Goal: Information Seeking & Learning: Find specific fact

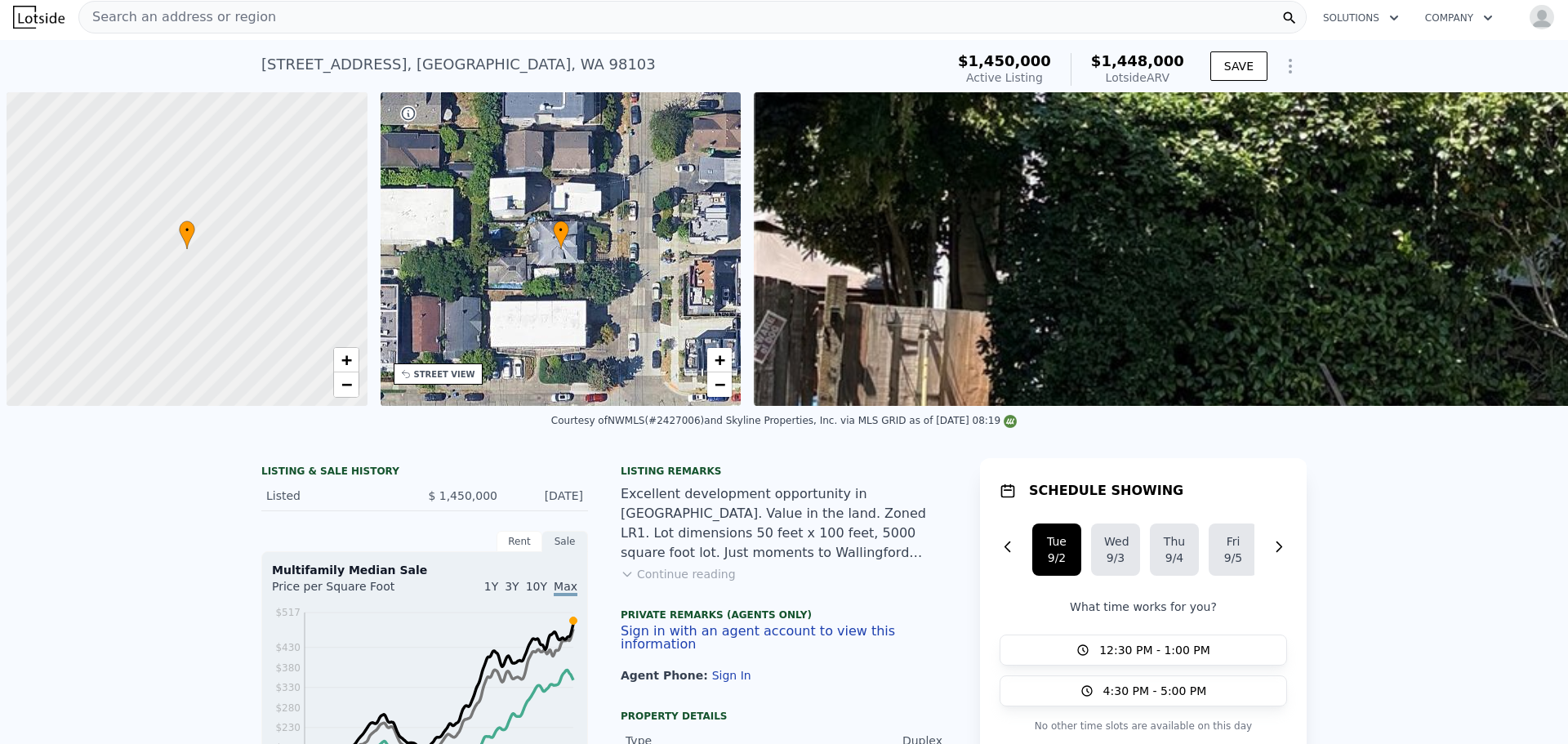
scroll to position [0, 7]
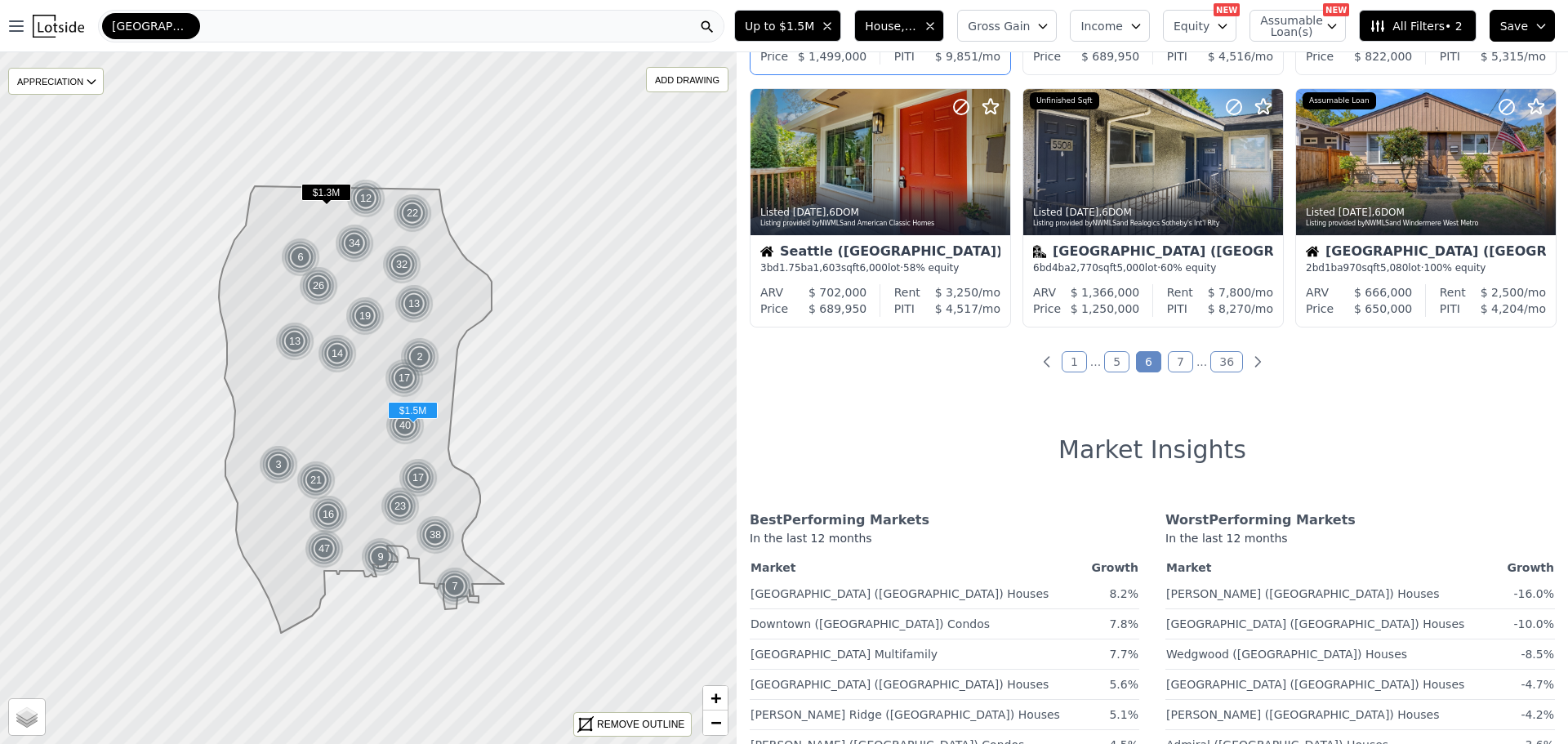
scroll to position [817, 0]
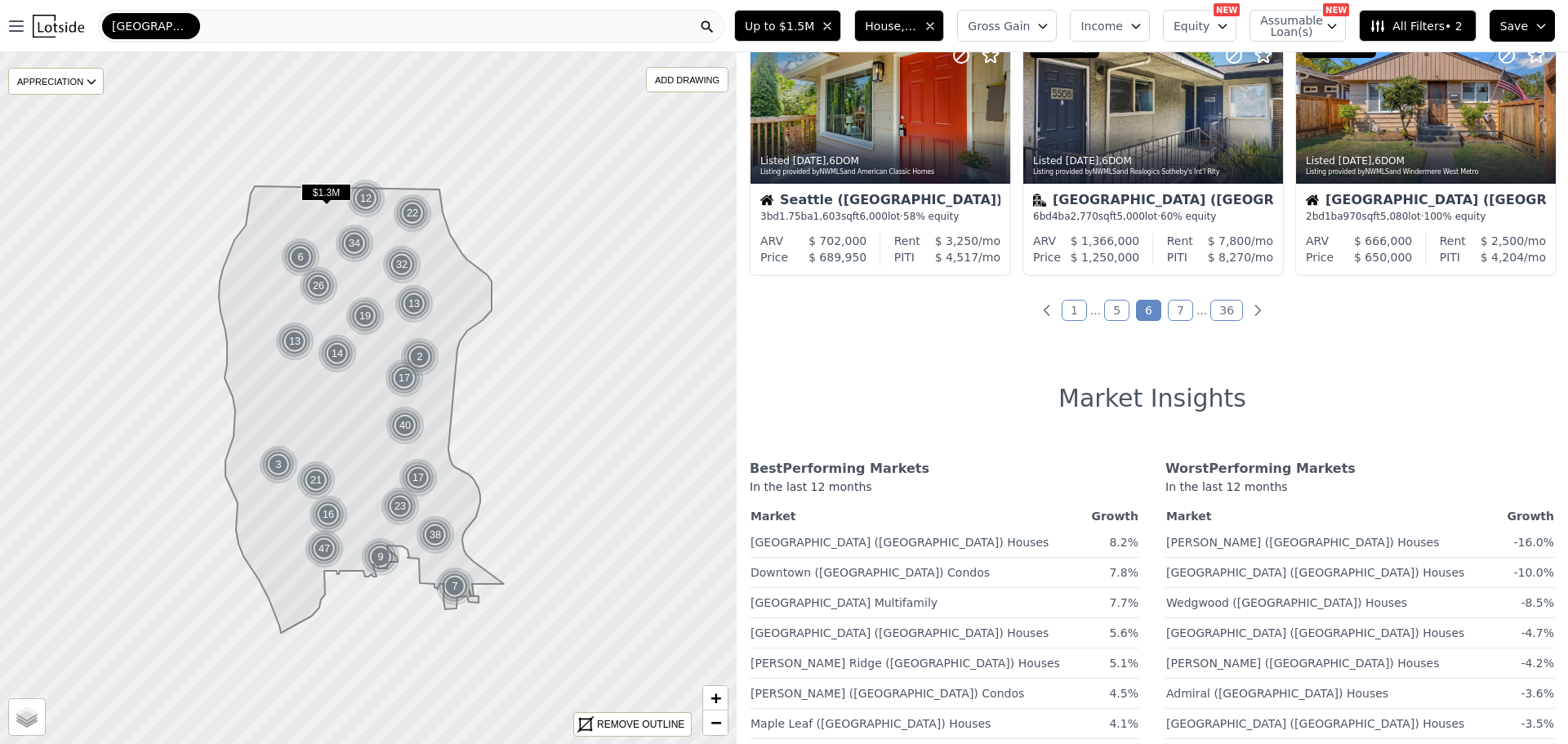
click at [1171, 309] on link "7" at bounding box center [1180, 310] width 26 height 21
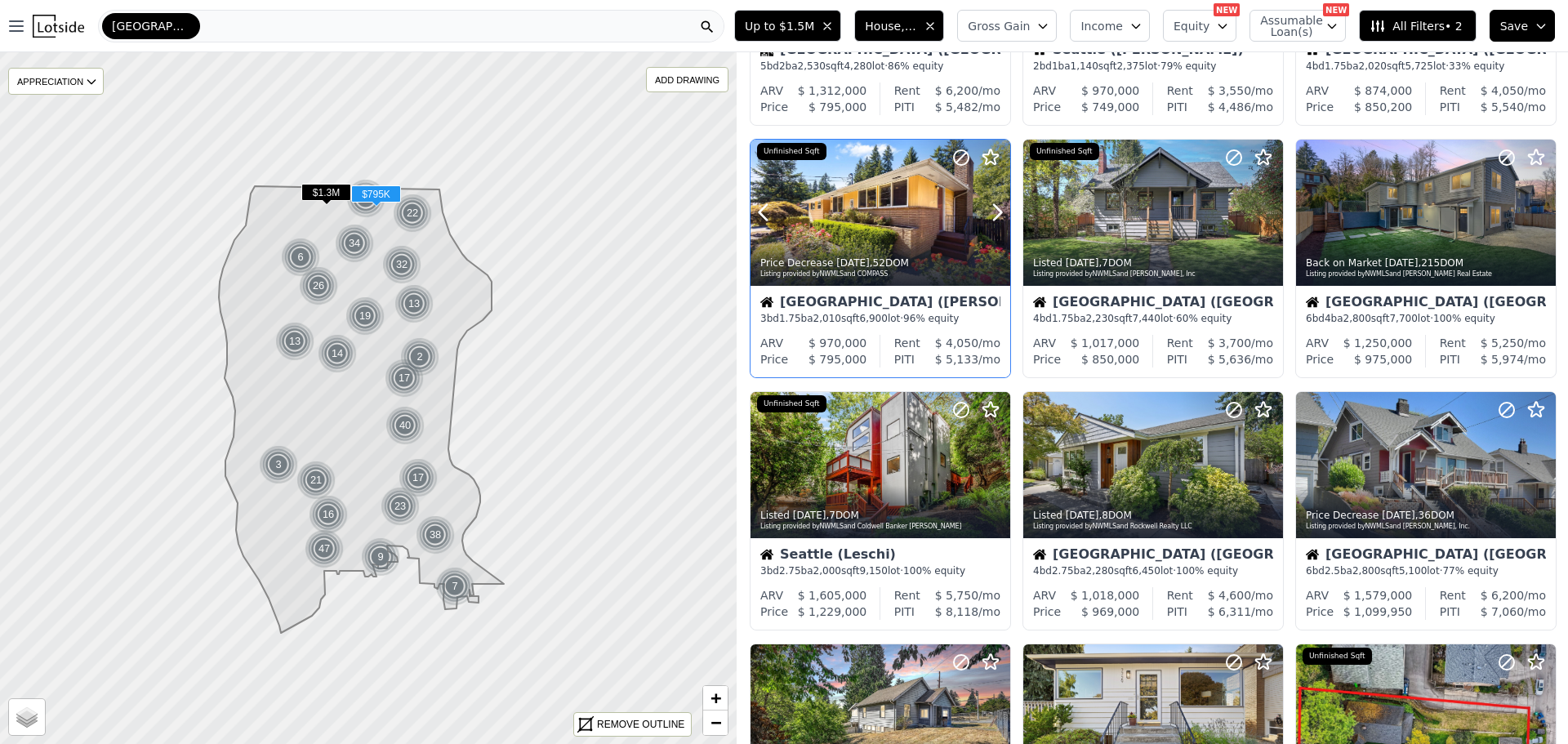
scroll to position [245, 0]
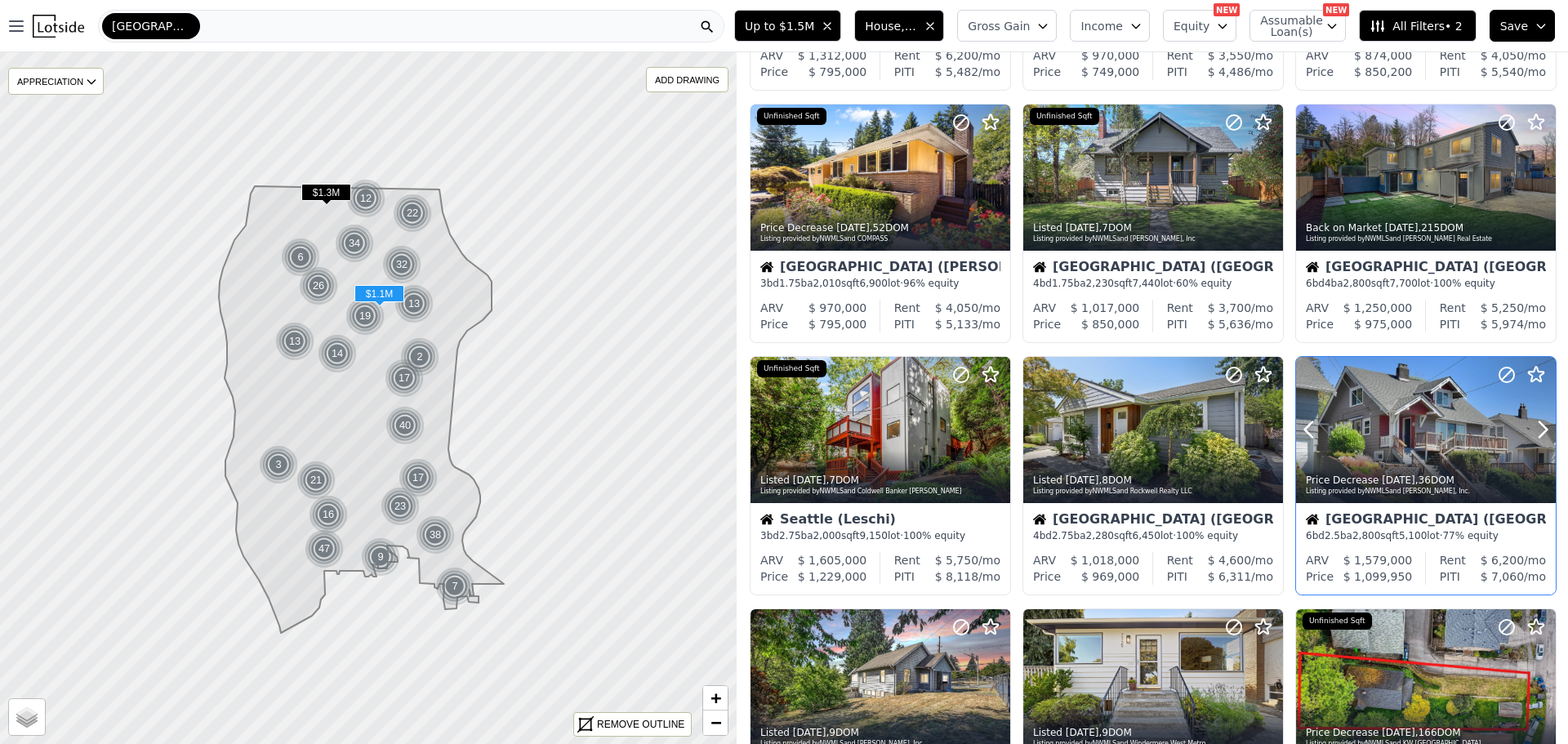
click at [1412, 446] on div at bounding box center [1426, 430] width 260 height 146
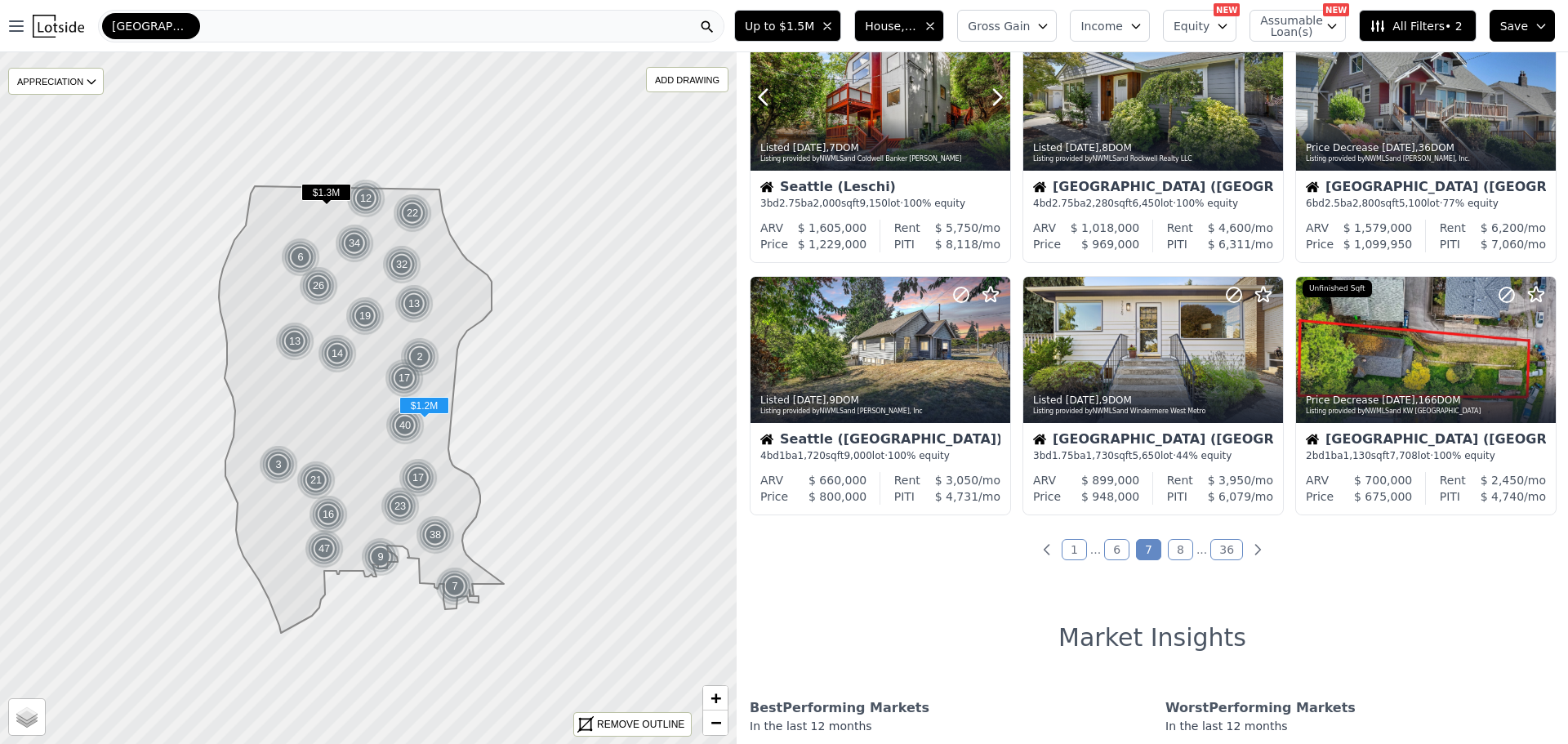
scroll to position [653, 0]
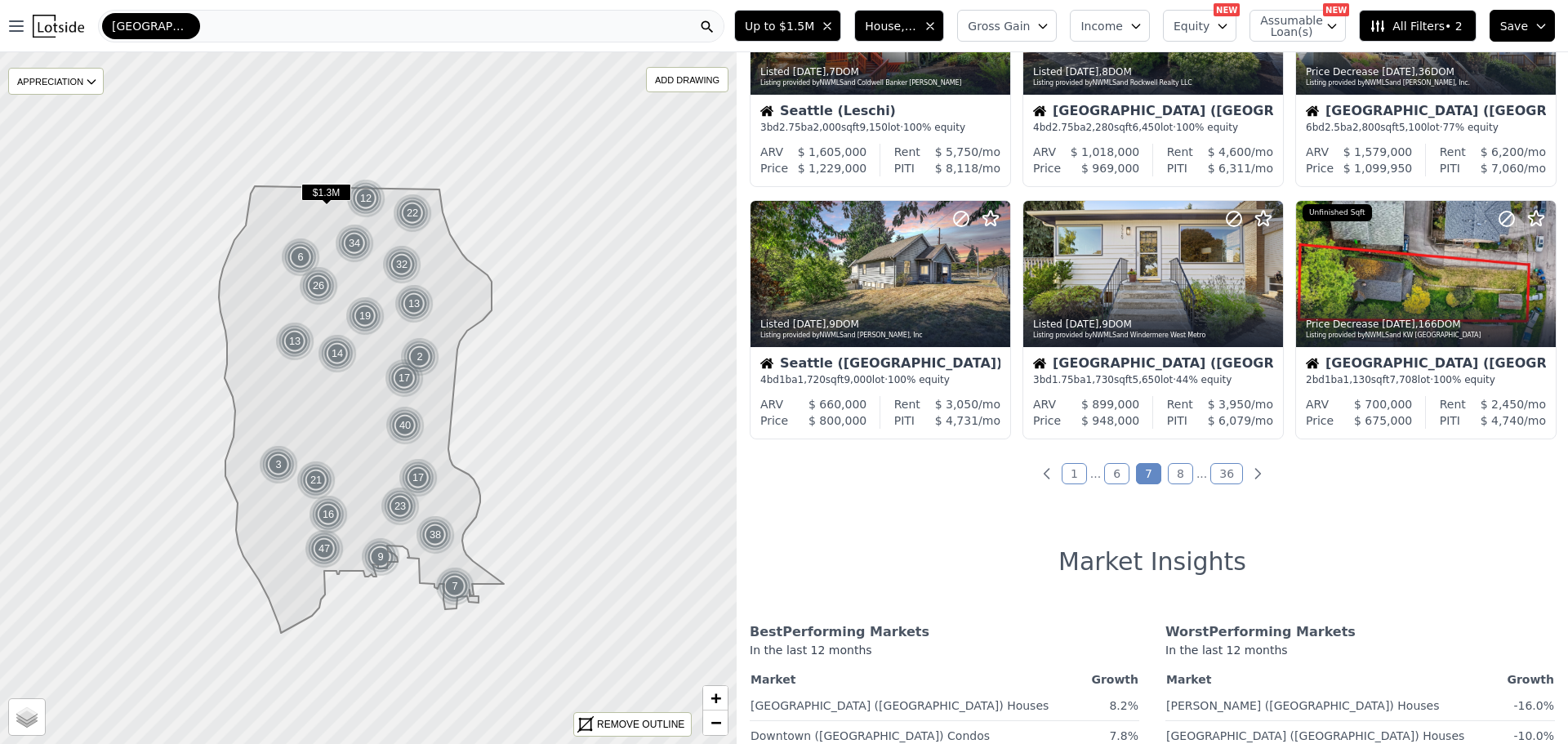
click at [1175, 470] on link "8" at bounding box center [1180, 474] width 26 height 21
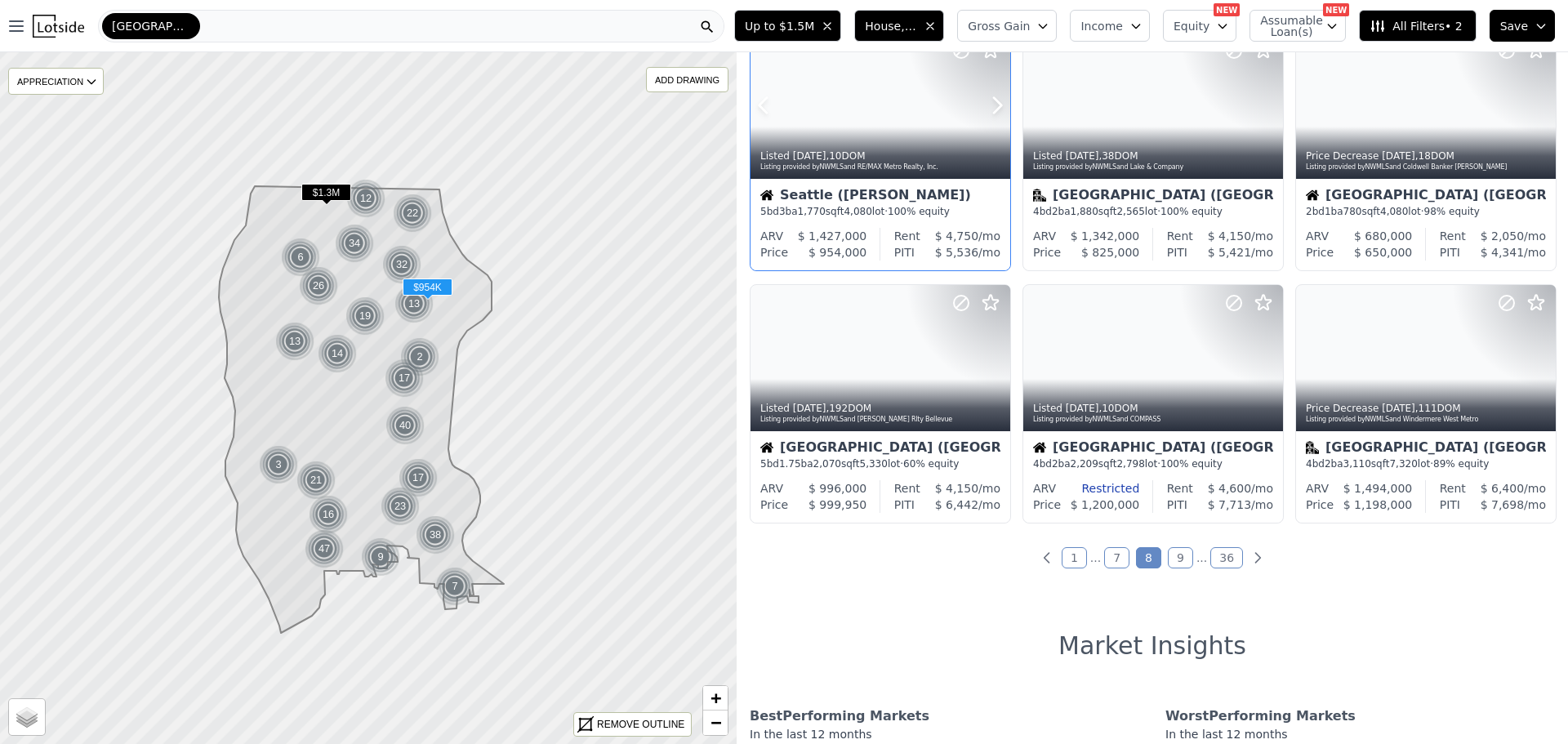
scroll to position [572, 0]
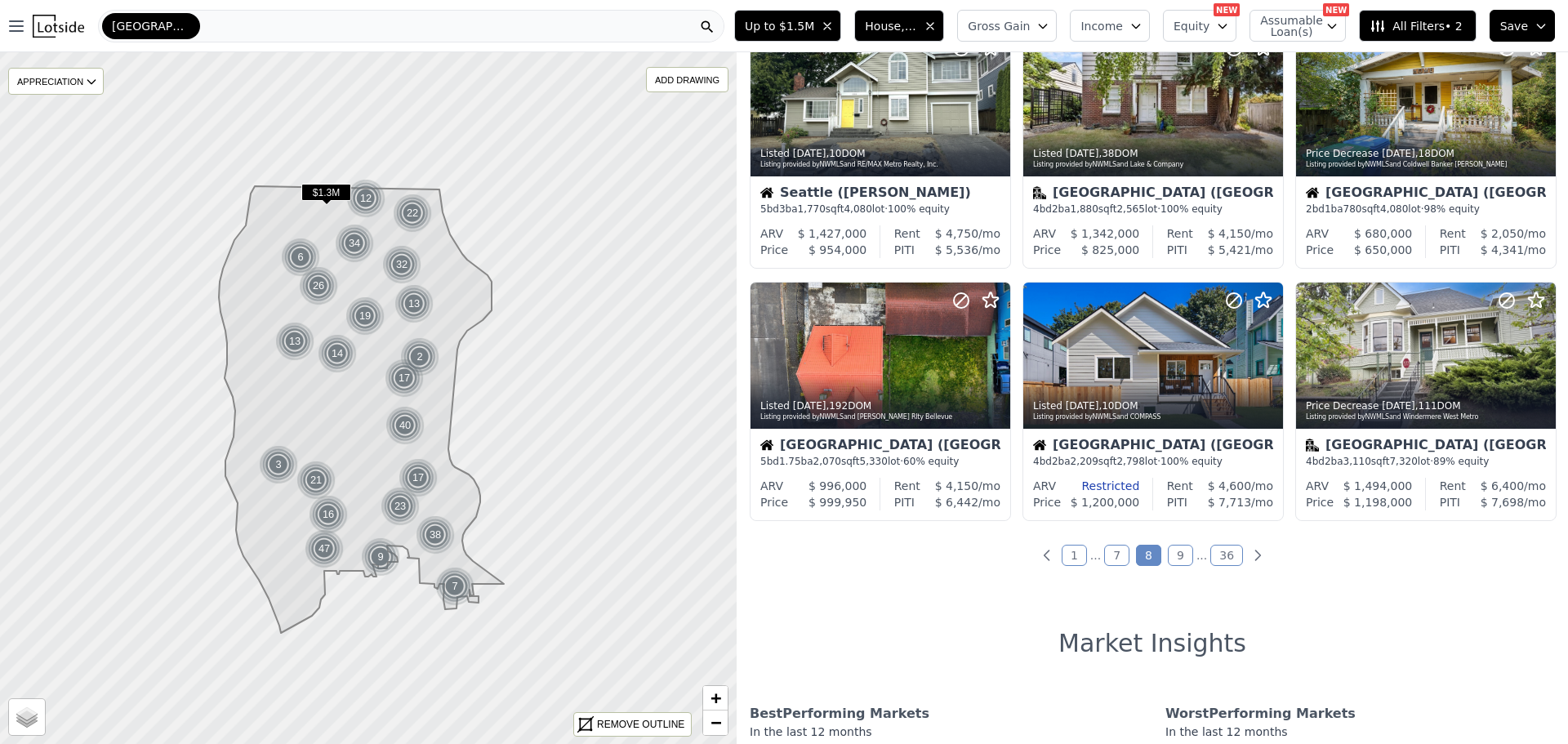
click at [1172, 552] on link "9" at bounding box center [1180, 555] width 26 height 21
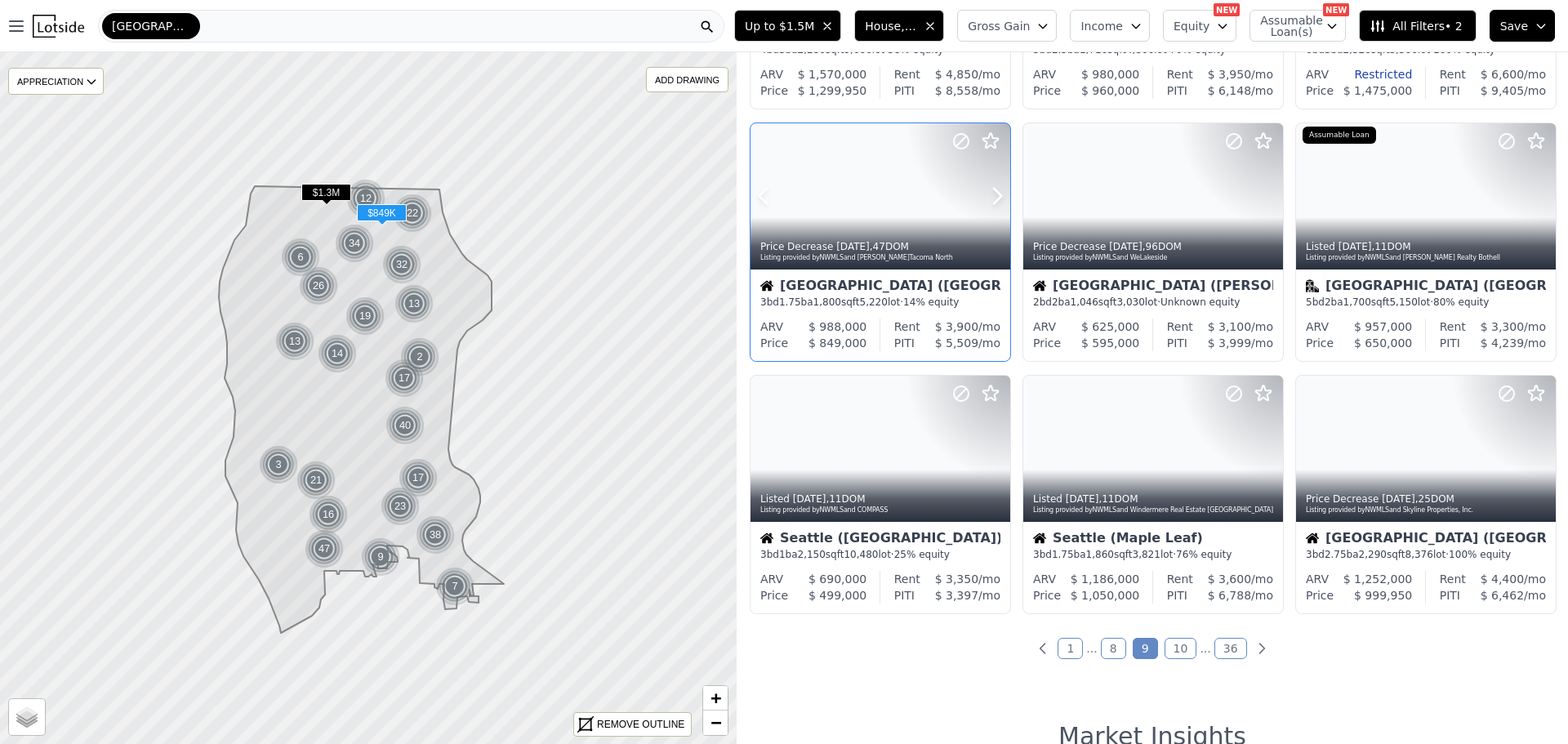
scroll to position [653, 0]
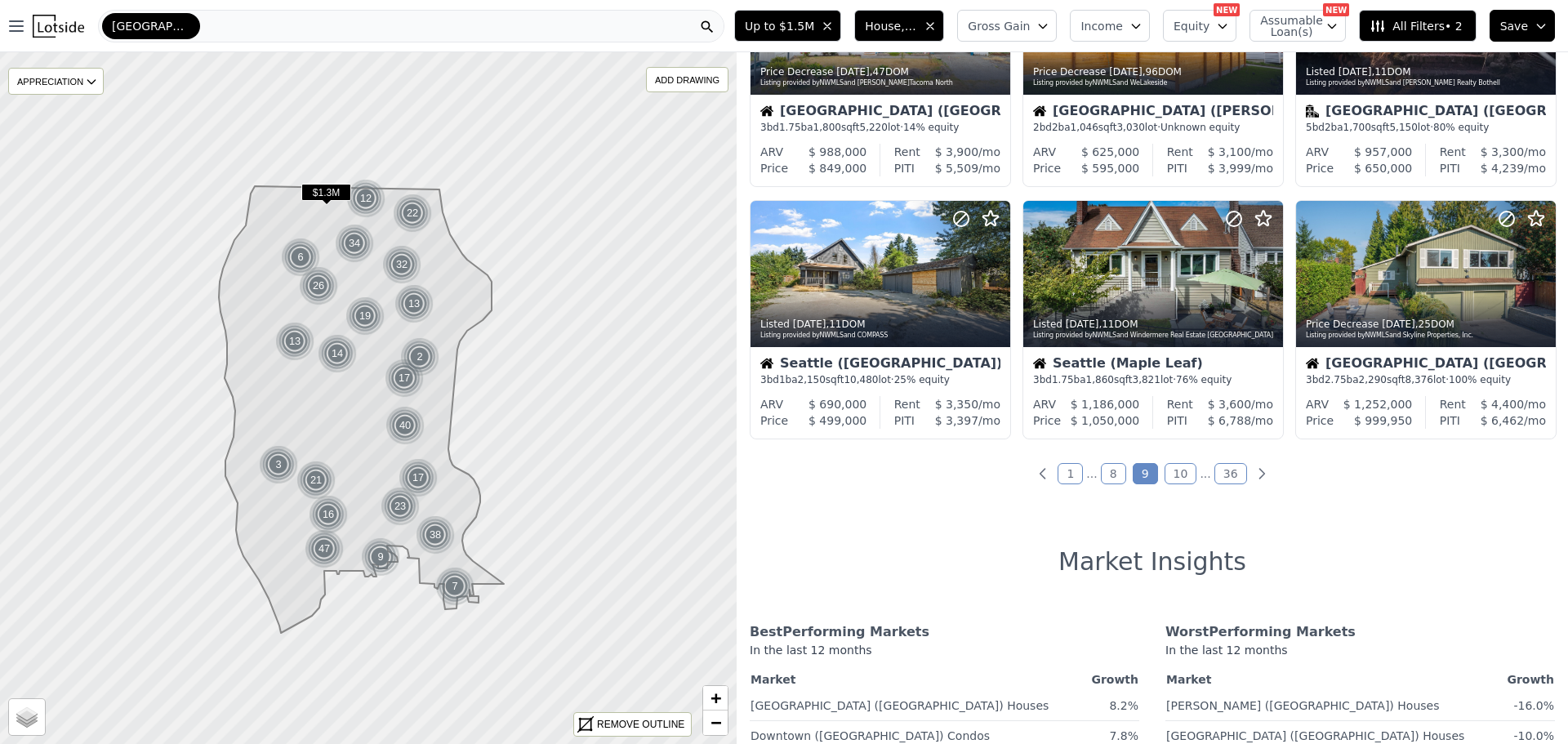
click at [1174, 470] on link "10" at bounding box center [1181, 474] width 32 height 21
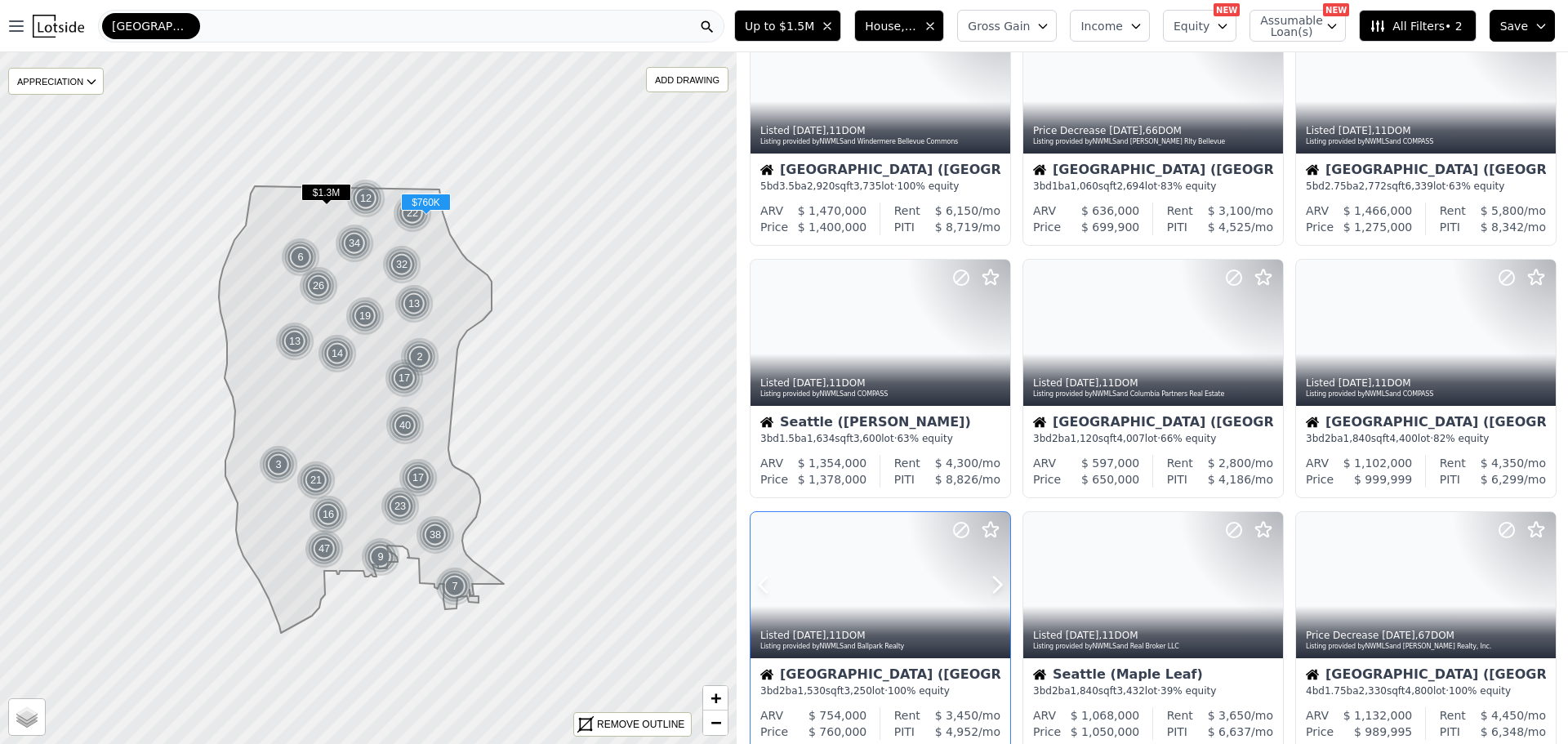
scroll to position [0, 0]
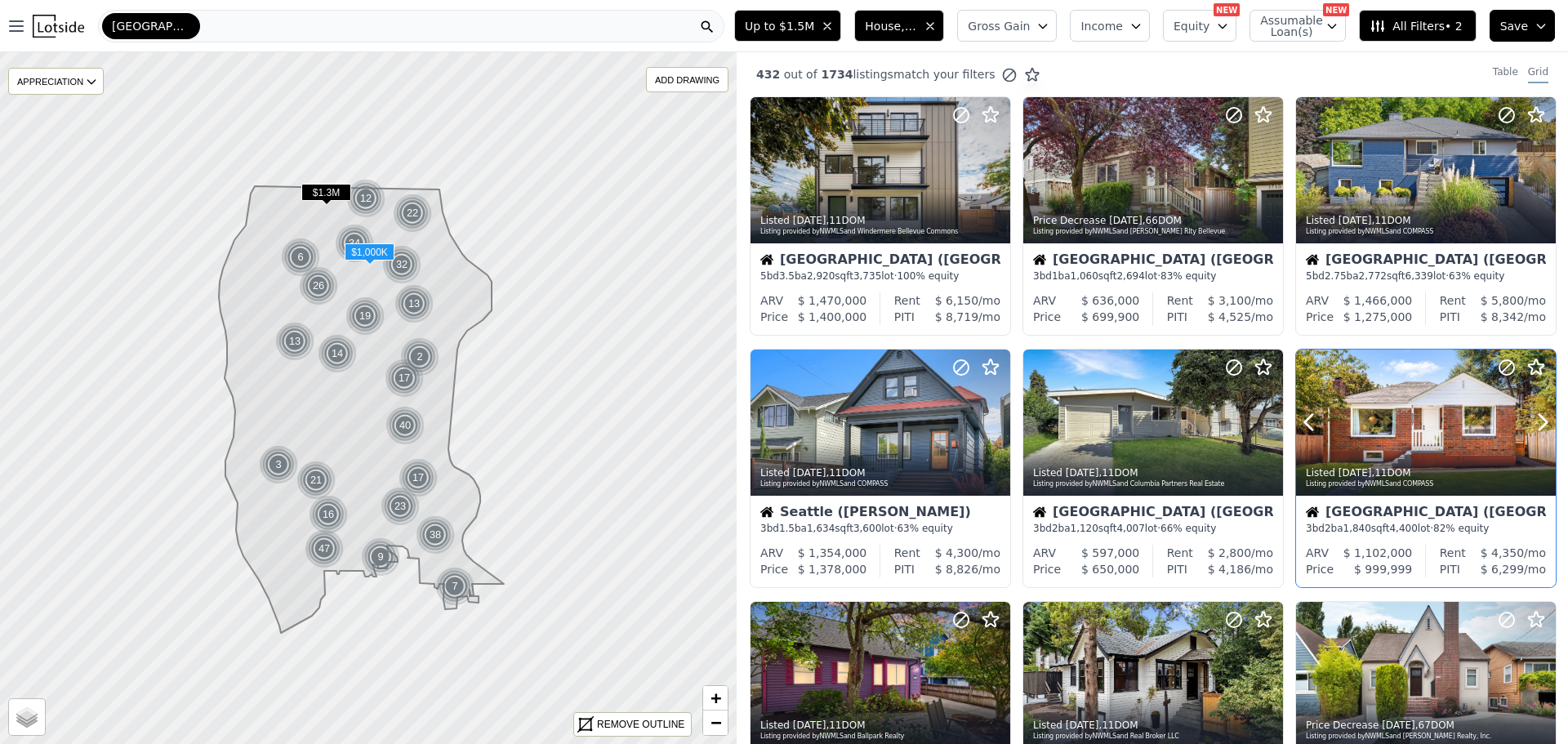
click at [1404, 409] on div at bounding box center [1426, 423] width 260 height 146
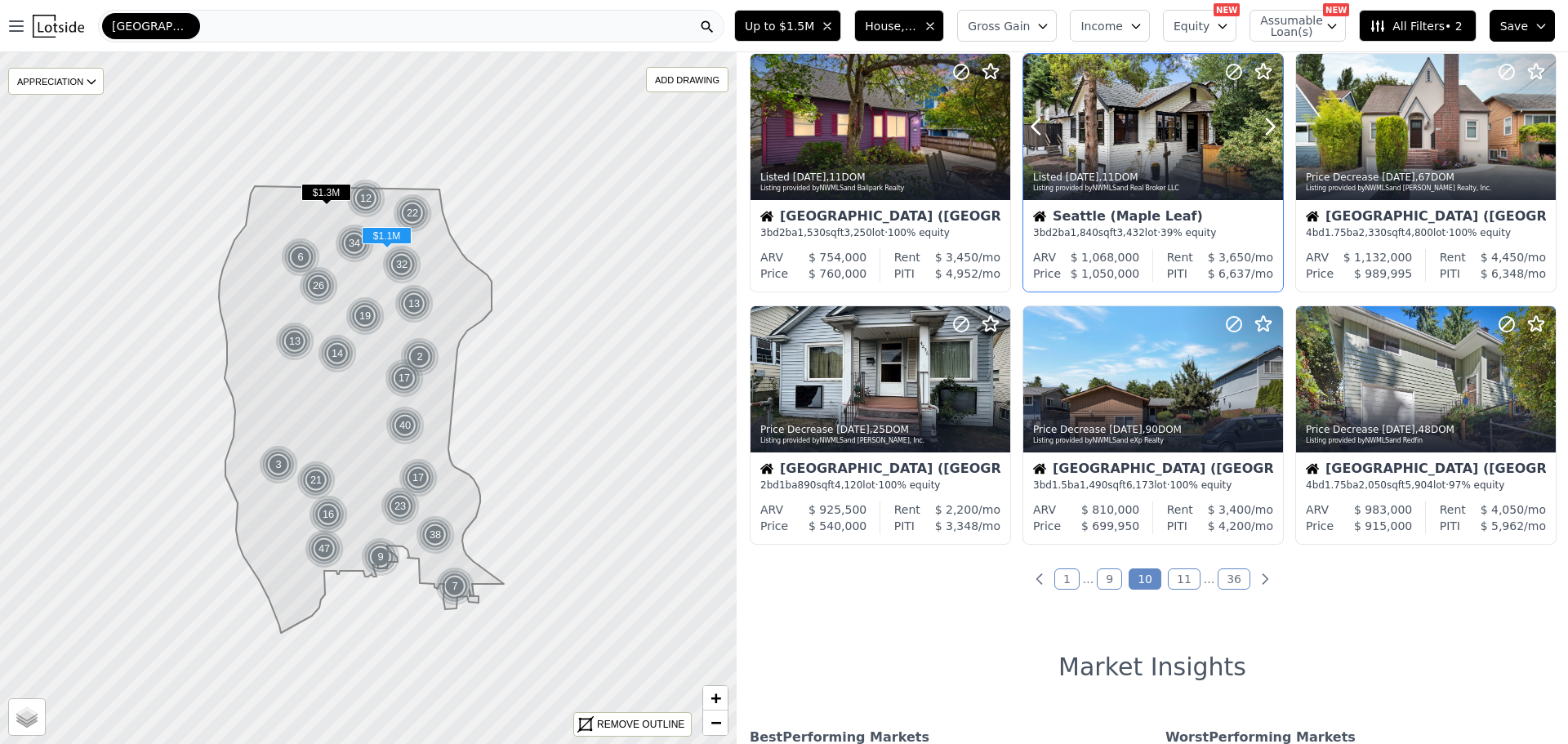
scroll to position [572, 0]
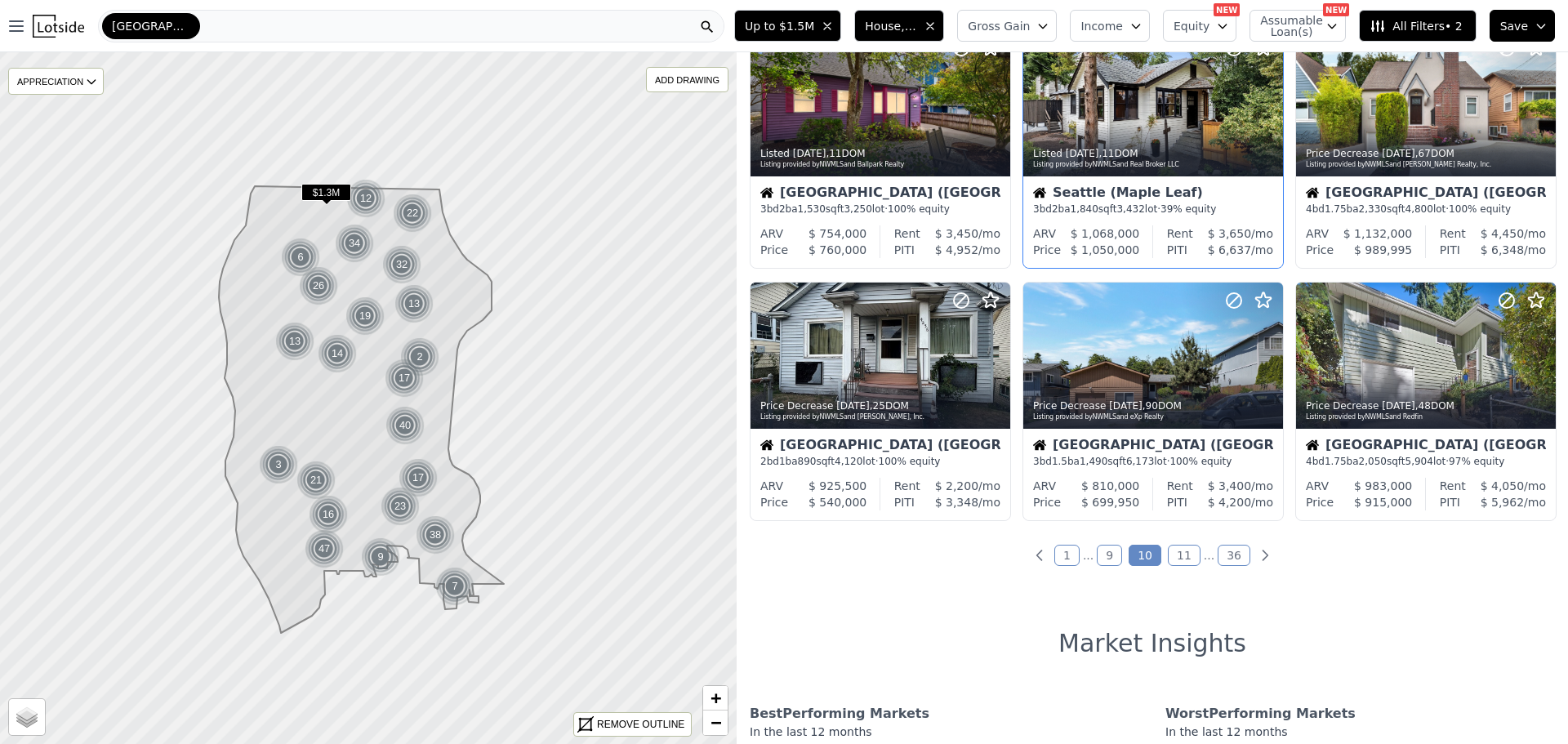
click at [1181, 550] on link "11" at bounding box center [1183, 555] width 32 height 21
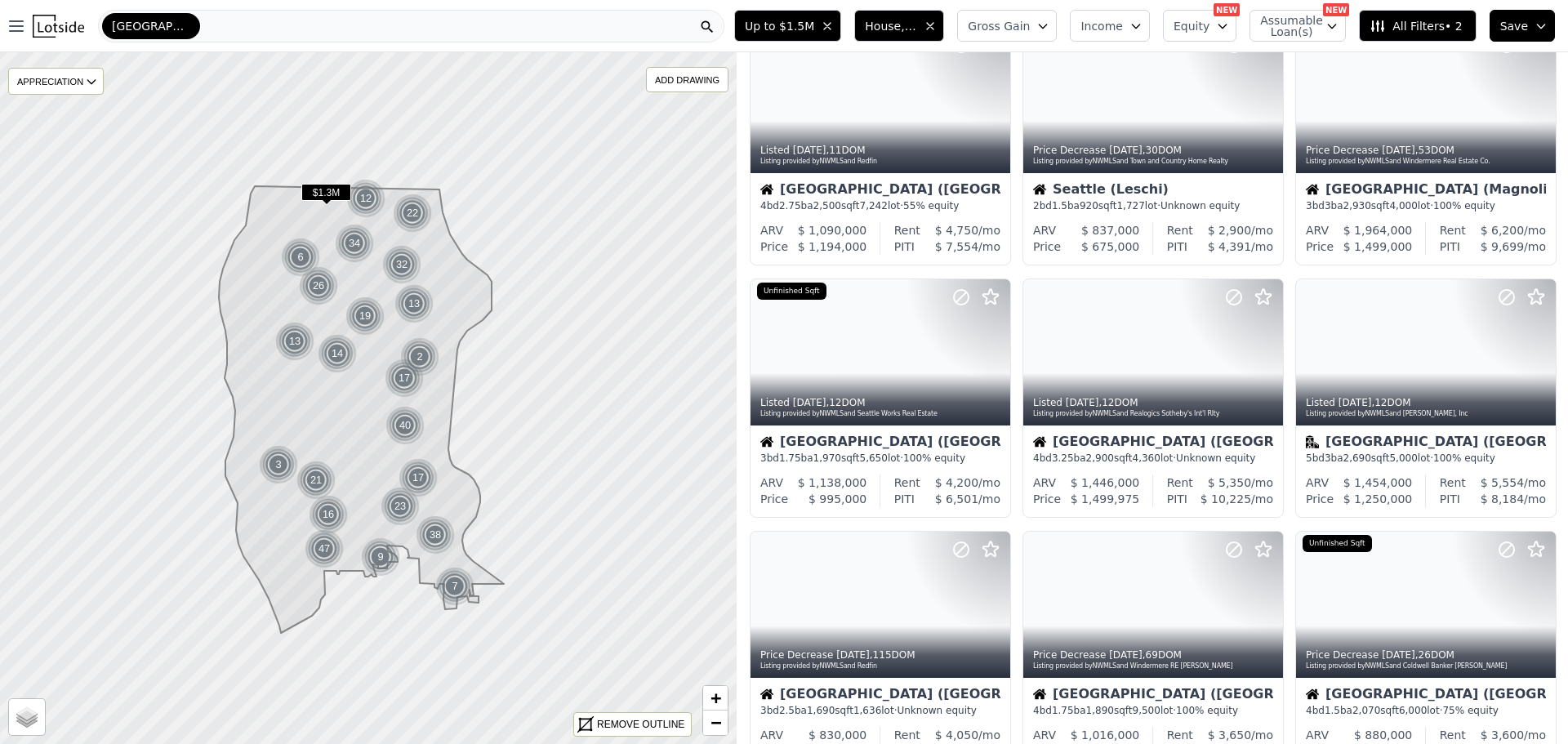
scroll to position [0, 0]
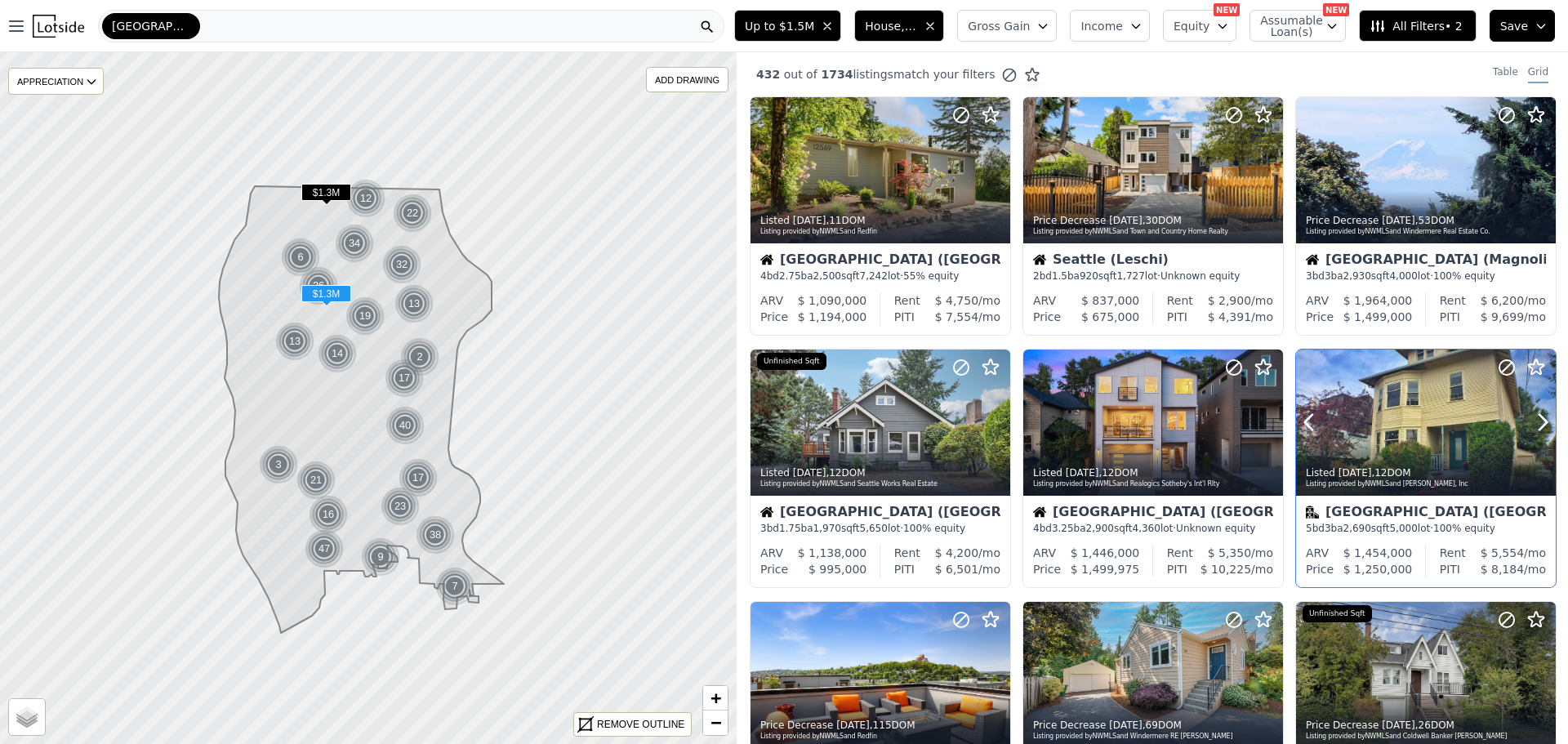
click at [1454, 420] on div at bounding box center [1504, 402] width 104 height 104
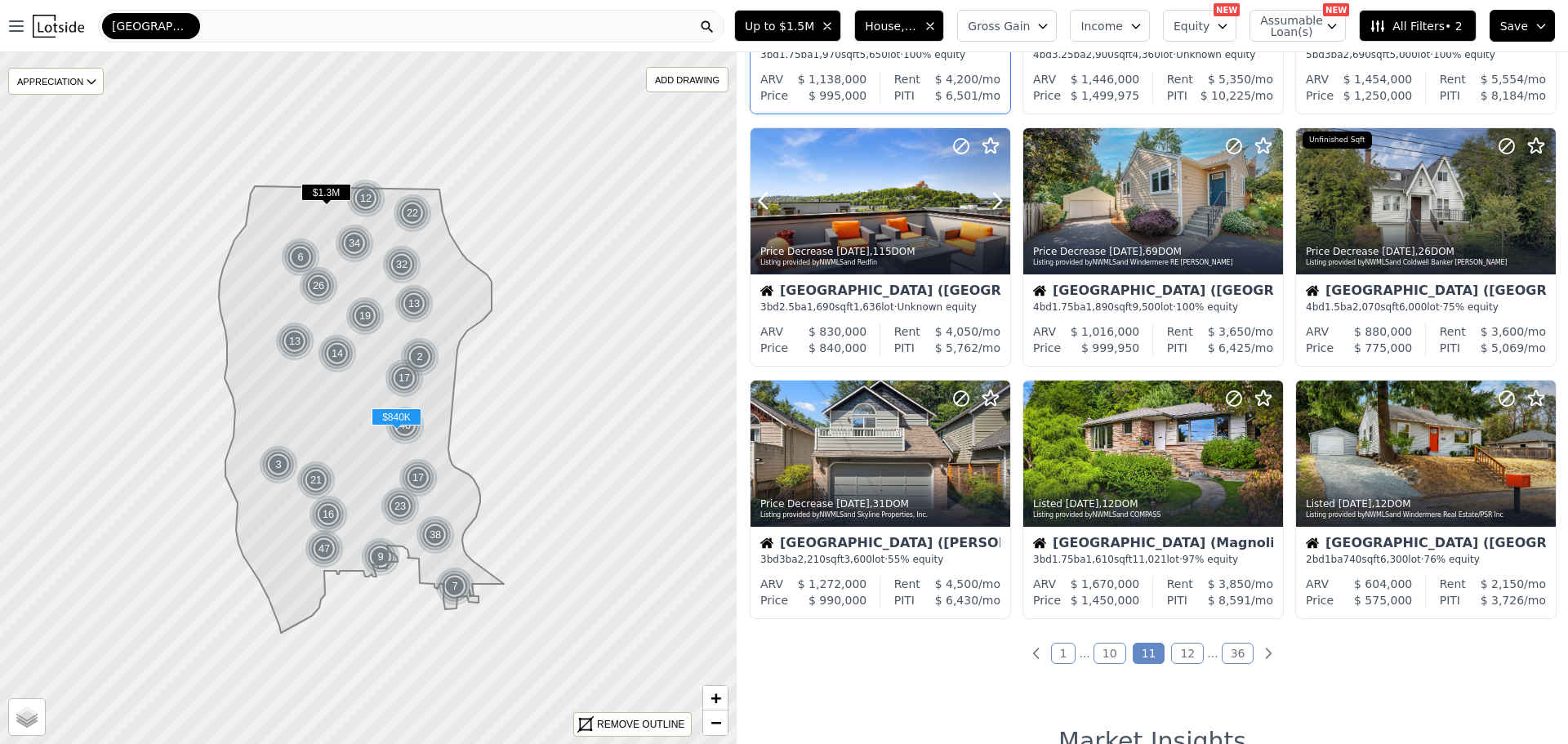
scroll to position [490, 0]
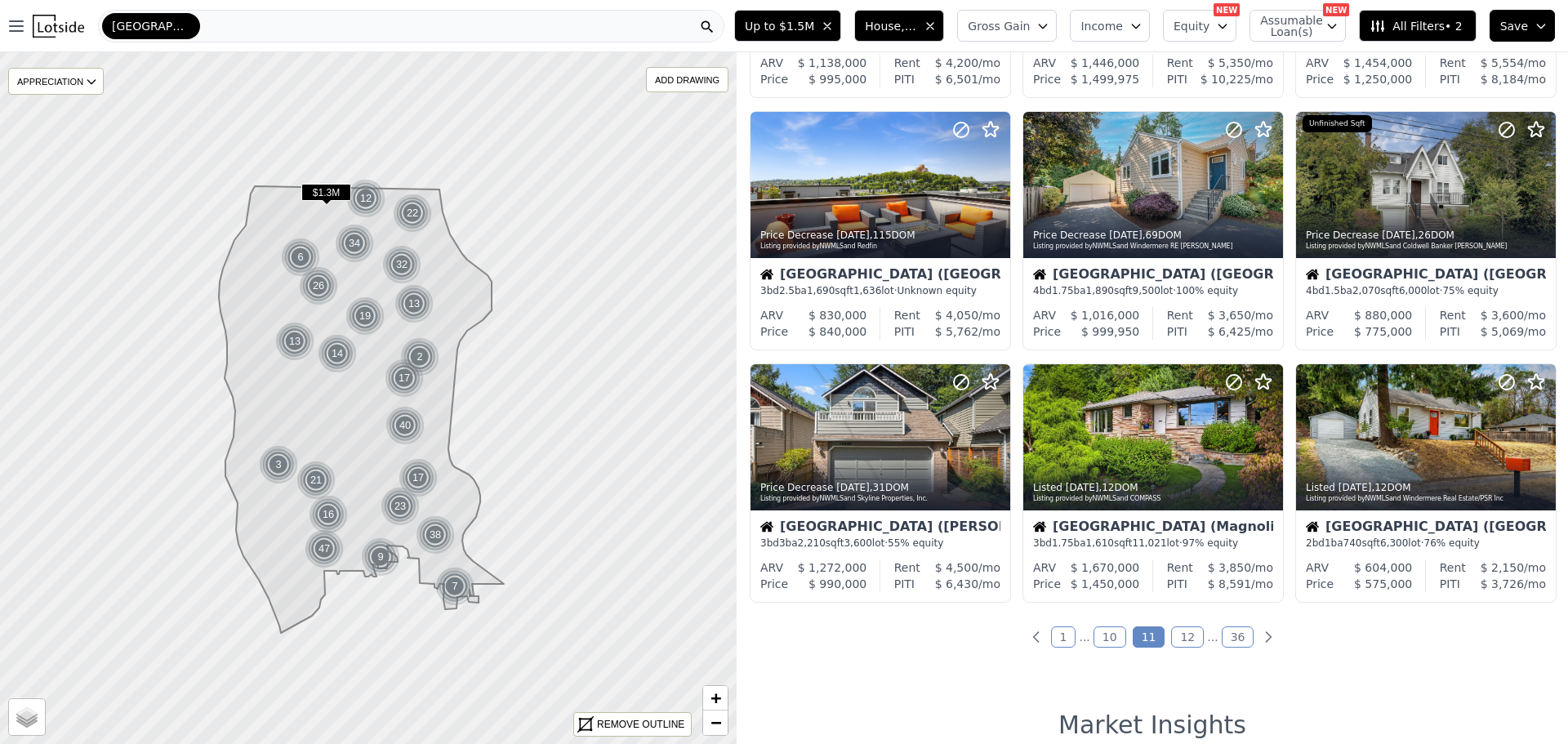
click at [1180, 633] on link "12" at bounding box center [1187, 637] width 32 height 21
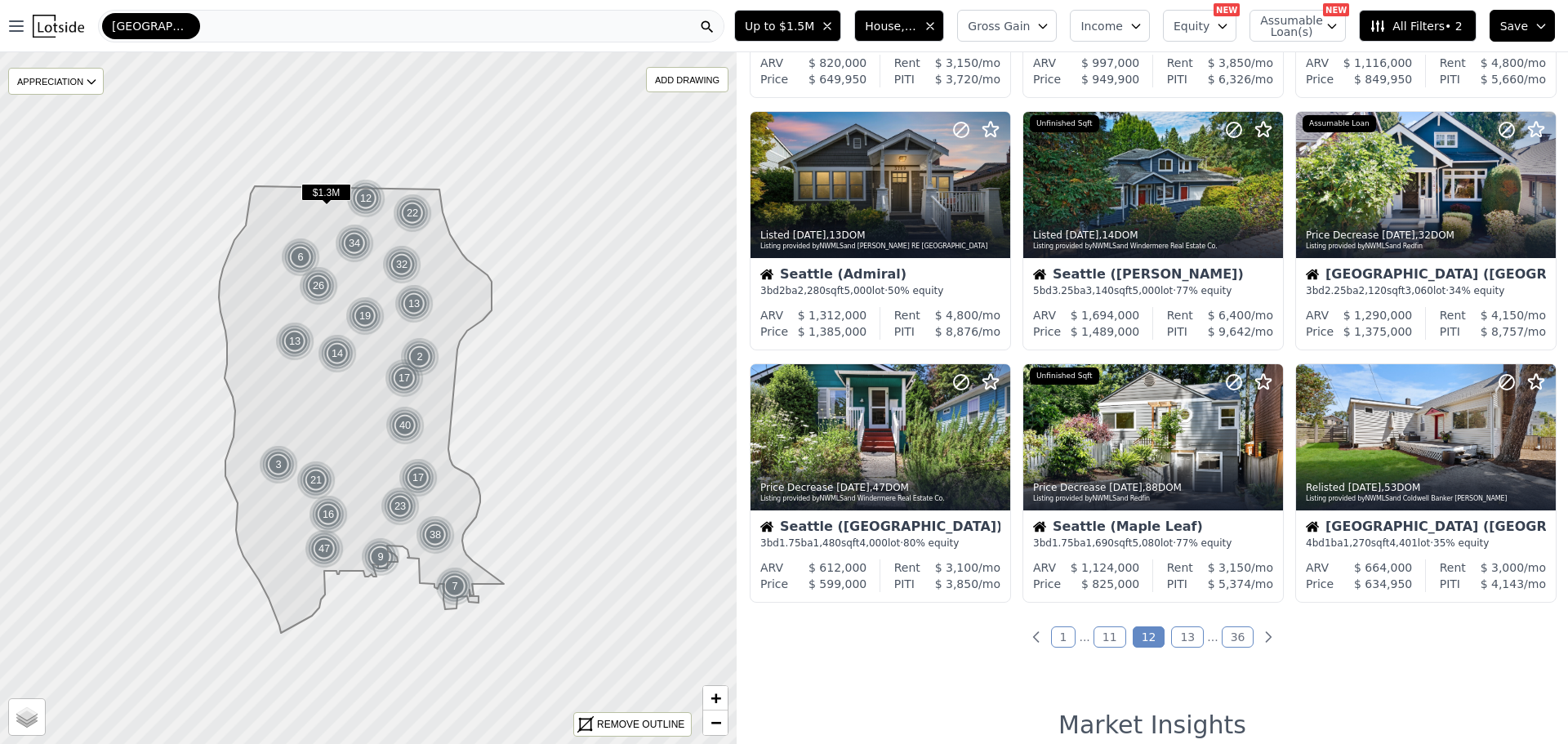
click at [1176, 636] on link "13" at bounding box center [1187, 637] width 32 height 21
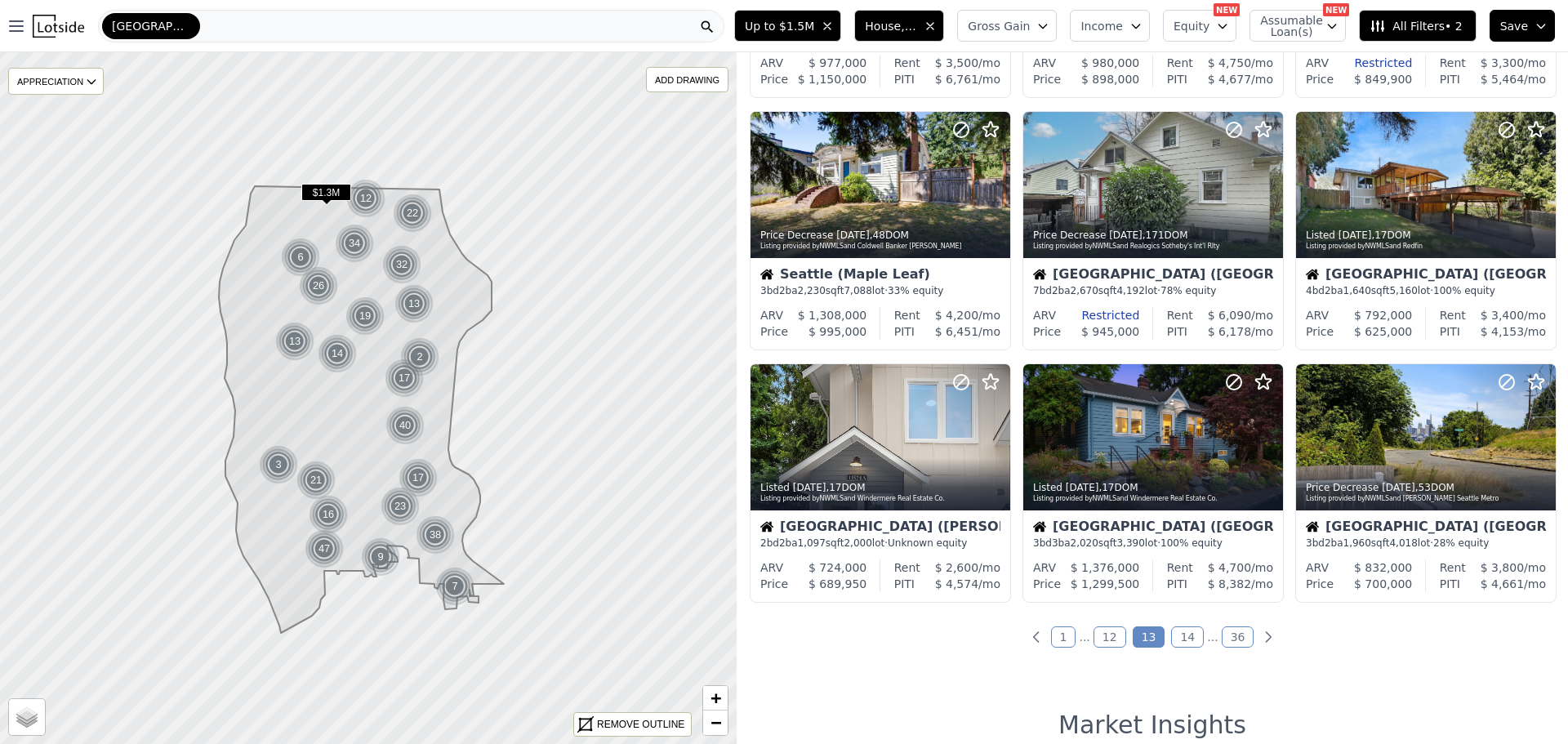
click at [1181, 636] on link "14" at bounding box center [1187, 637] width 32 height 21
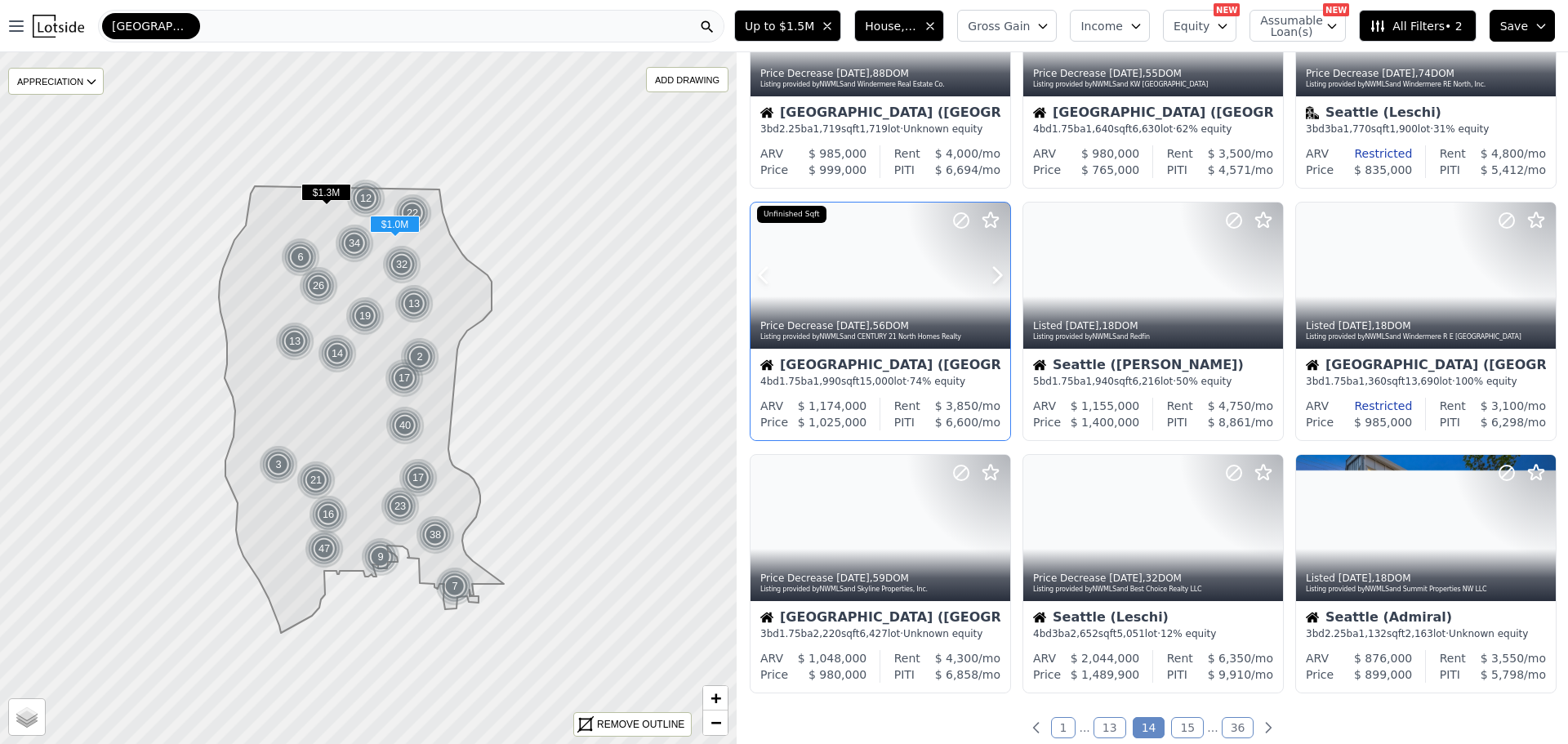
scroll to position [408, 0]
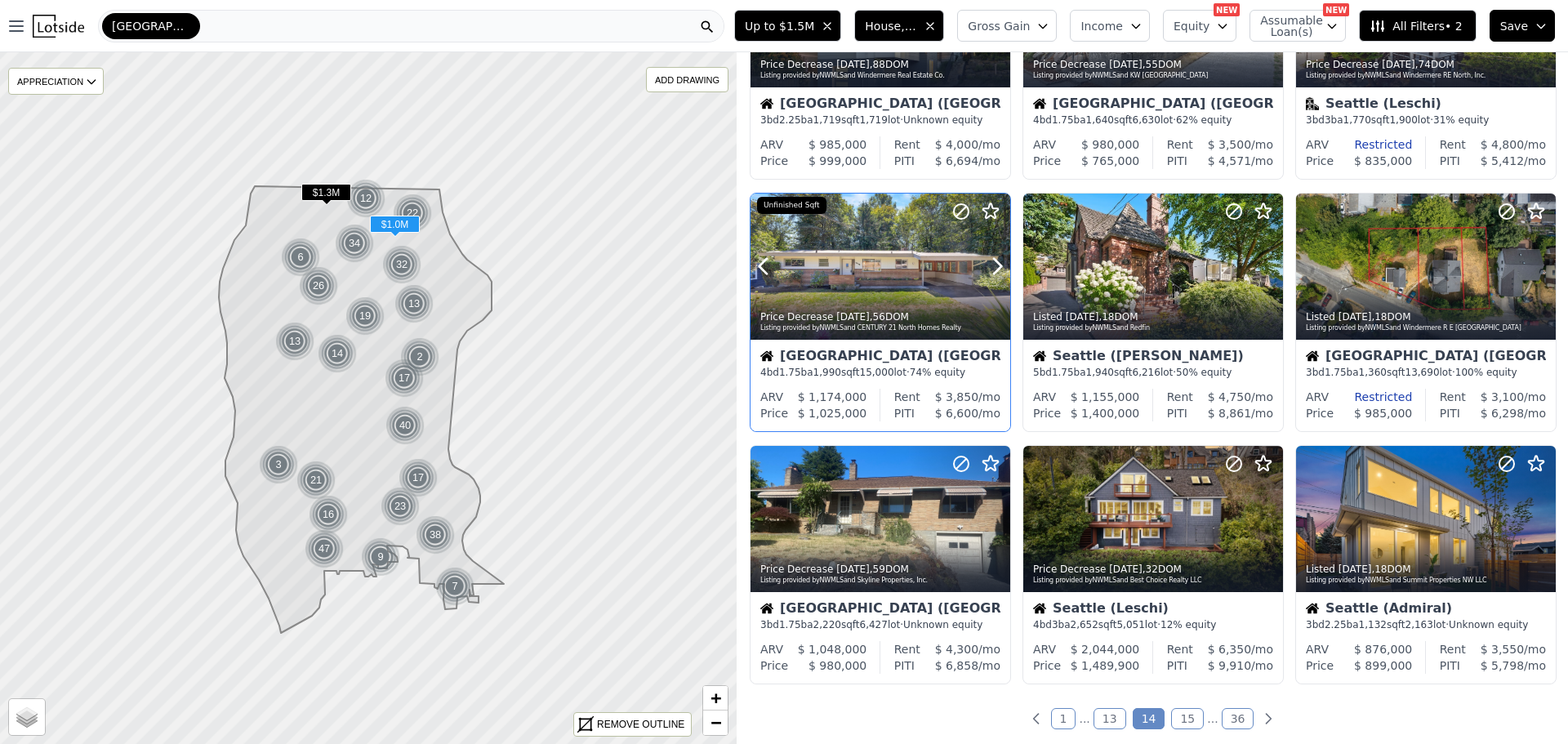
click at [851, 295] on div at bounding box center [880, 301] width 260 height 29
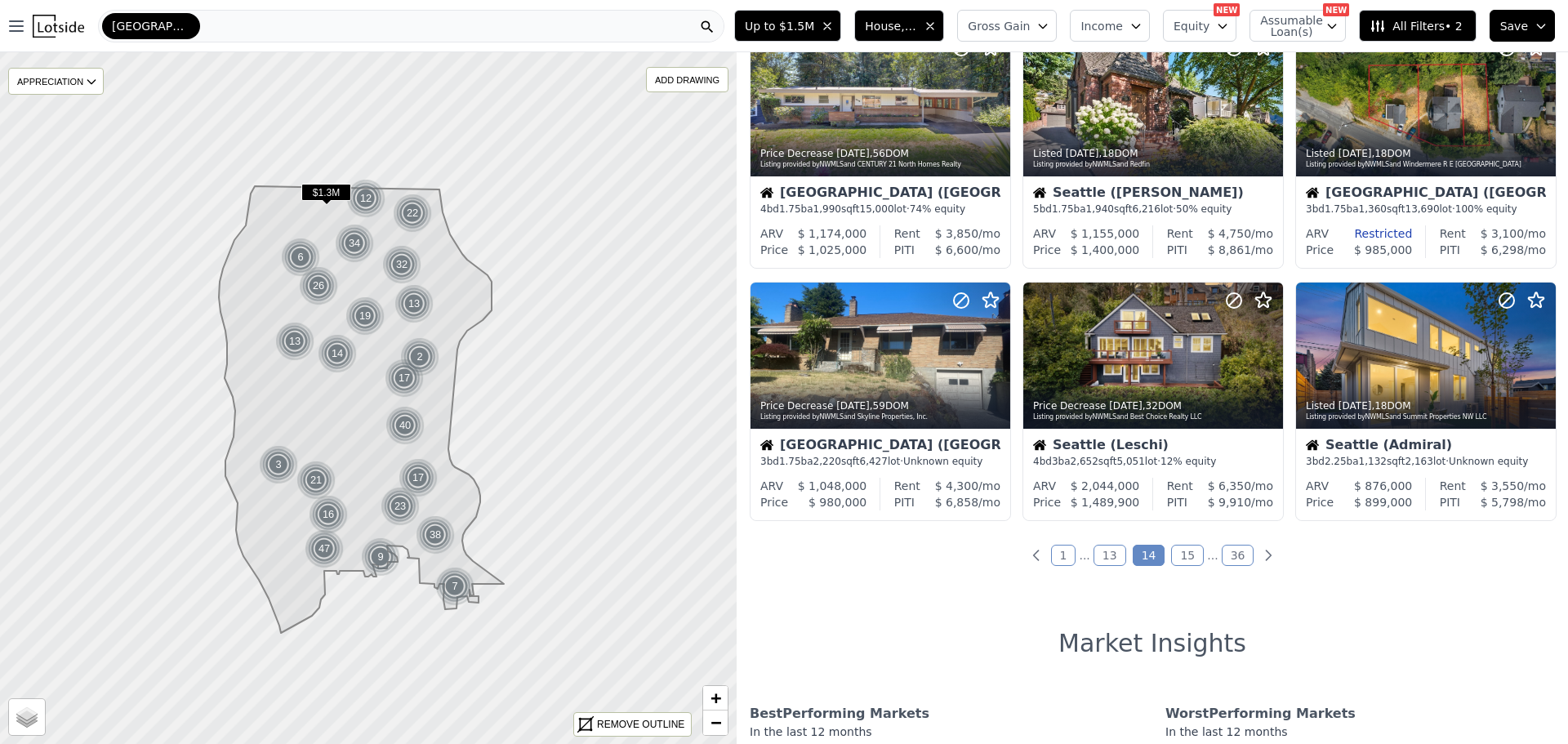
click at [1181, 557] on link "15" at bounding box center [1187, 555] width 32 height 21
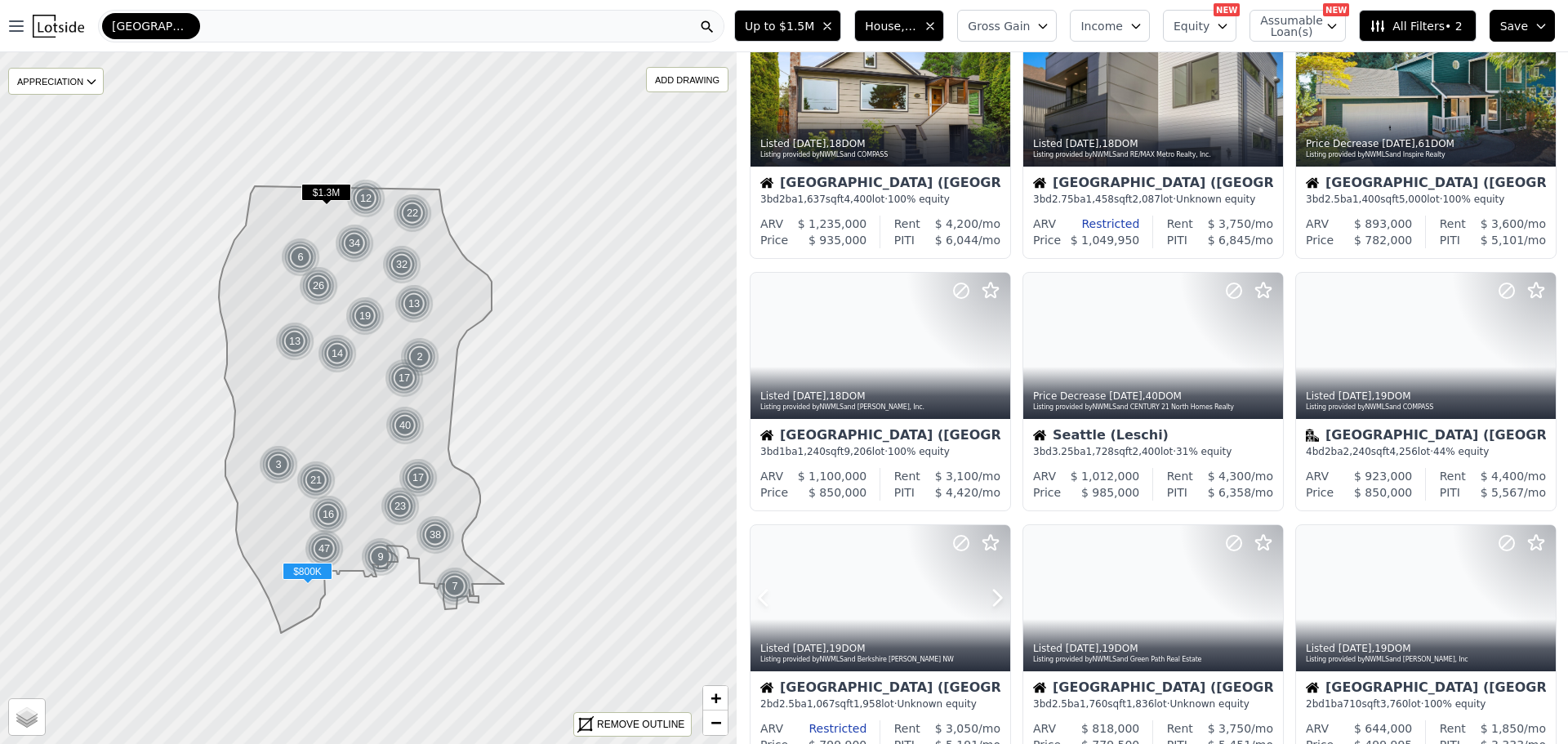
scroll to position [0, 0]
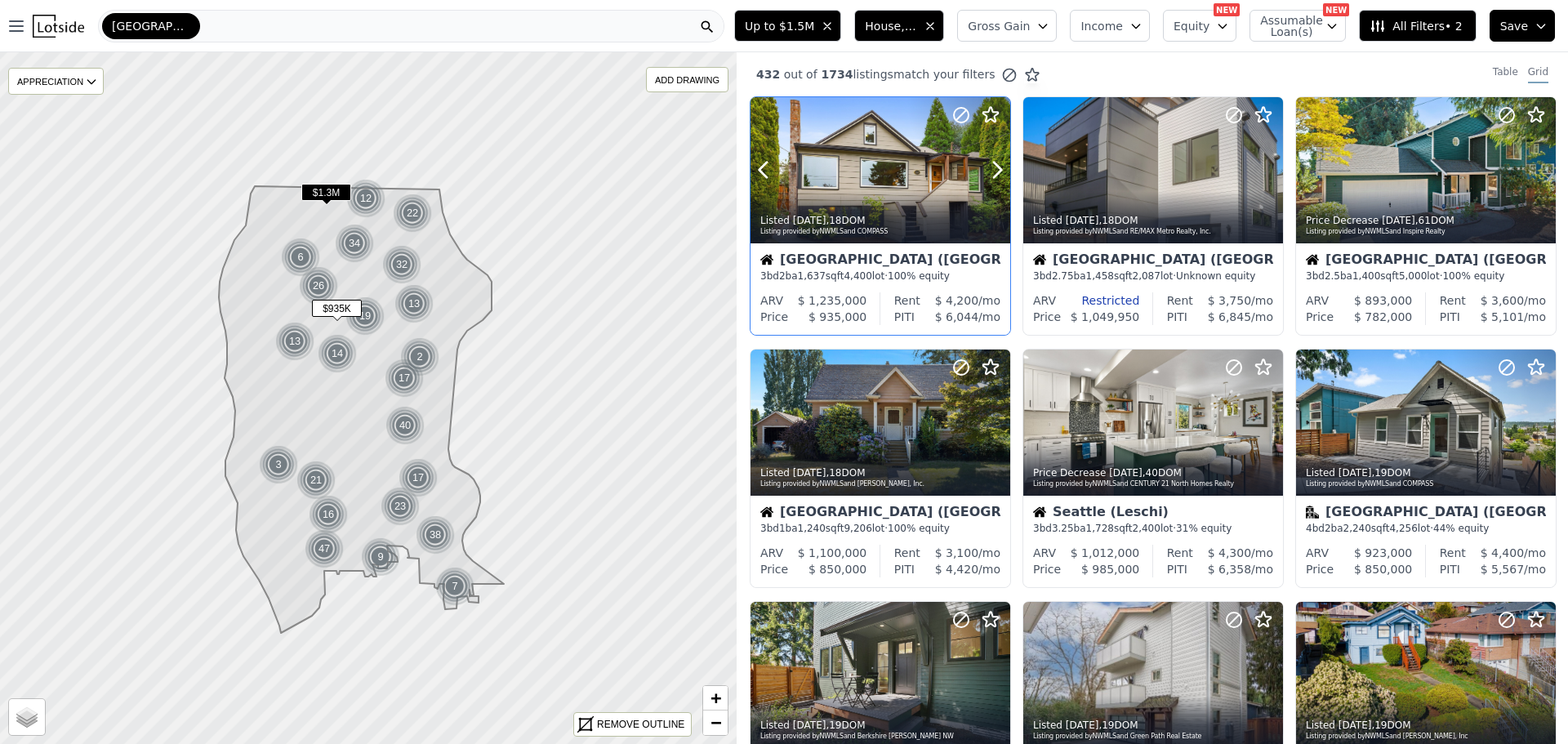
click at [856, 191] on div at bounding box center [880, 206] width 260 height 29
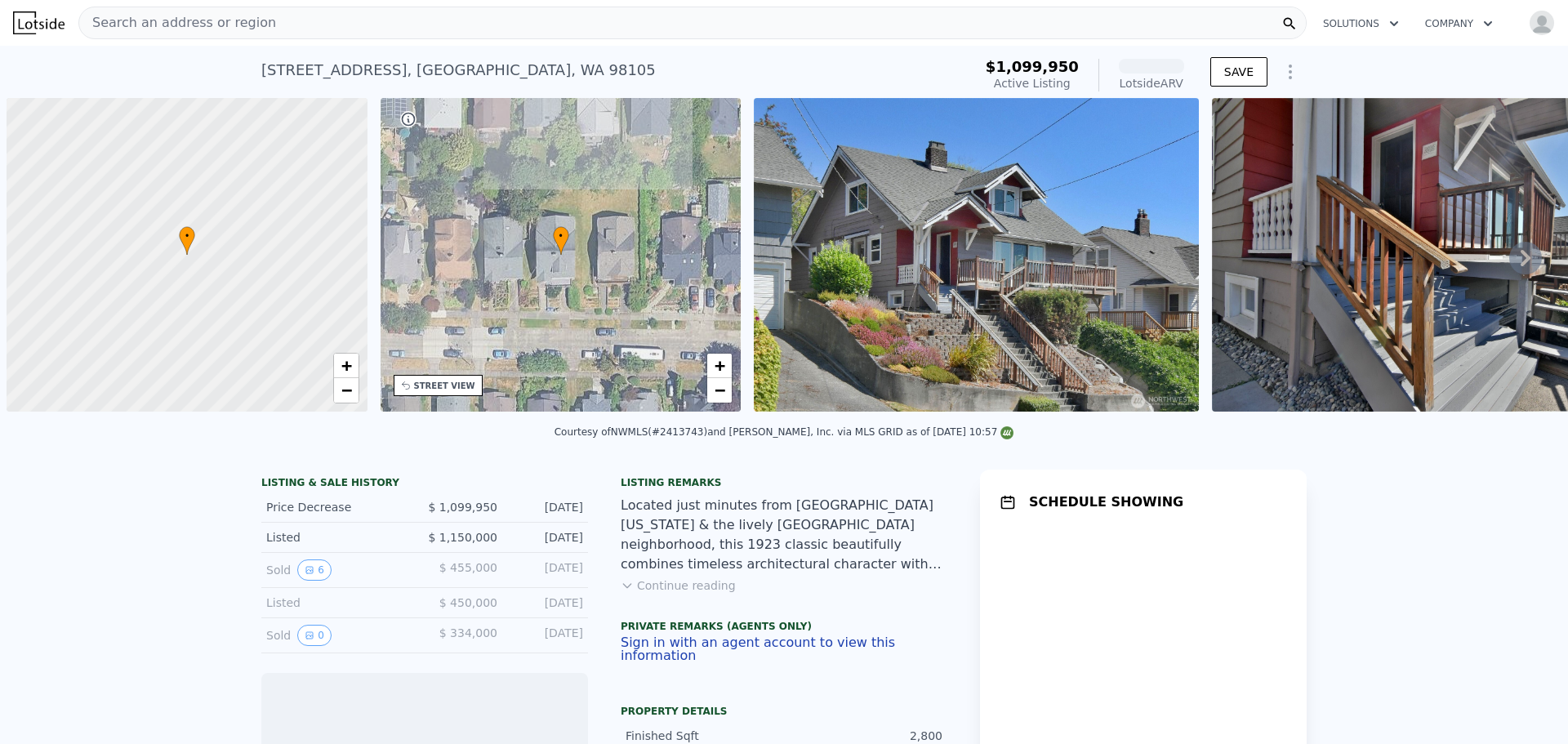
scroll to position [0, 7]
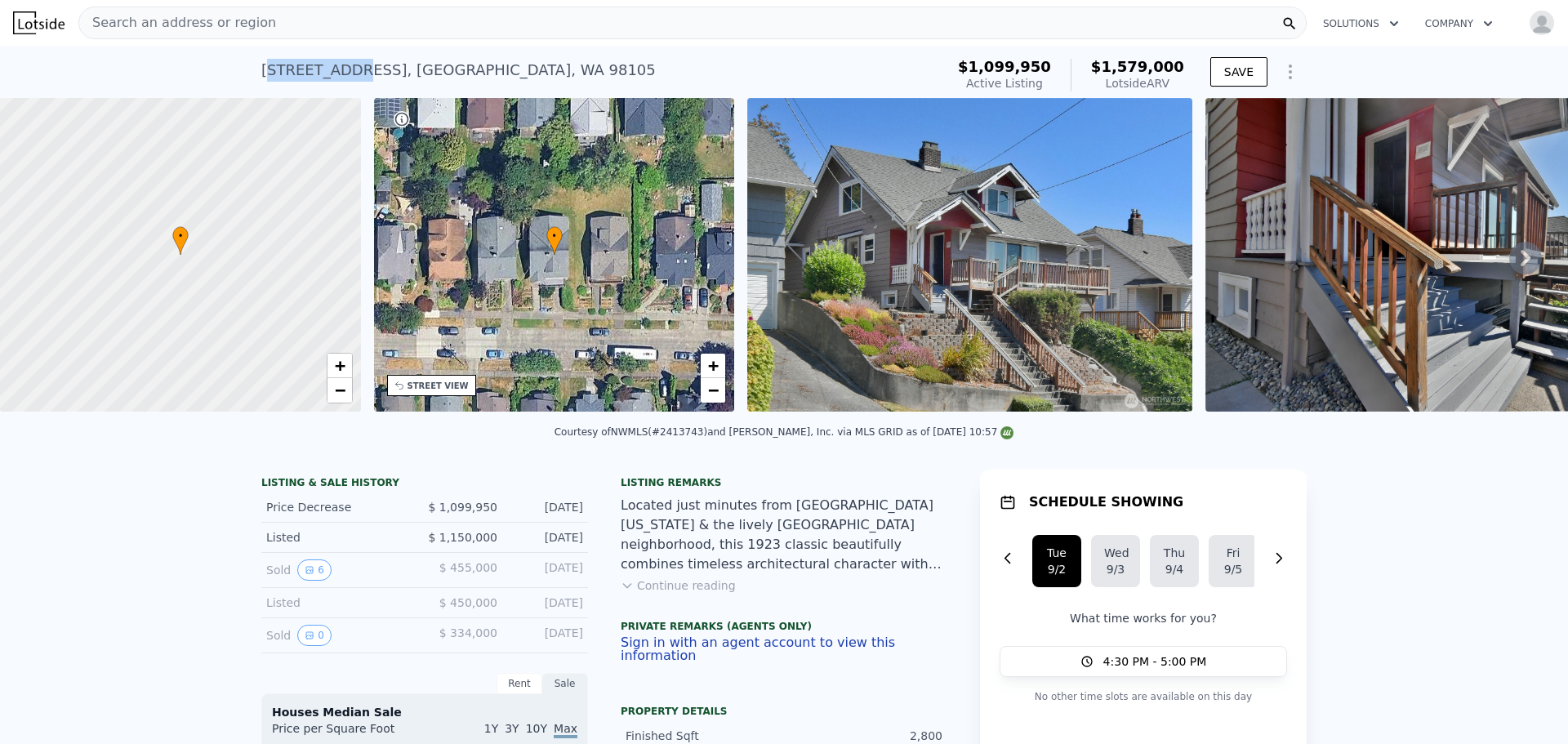
drag, startPoint x: 260, startPoint y: 73, endPoint x: 344, endPoint y: 70, distance: 84.1
click at [344, 70] on div "328 NE 52nd St , Seattle , WA 98105" at bounding box center [459, 70] width 394 height 23
click at [239, 75] on div "328 NE 52nd St , Seattle , WA 98105 Active at $1.100m (~ARV $1.579m ) $1,099,95…" at bounding box center [784, 71] width 1568 height 52
drag, startPoint x: 254, startPoint y: 67, endPoint x: 358, endPoint y: 74, distance: 104.2
click at [358, 74] on div "328 NE 52nd St , Seattle , WA 98105 Active at $1.100m (~ARV $1.579m ) $1,099,95…" at bounding box center [784, 71] width 1568 height 52
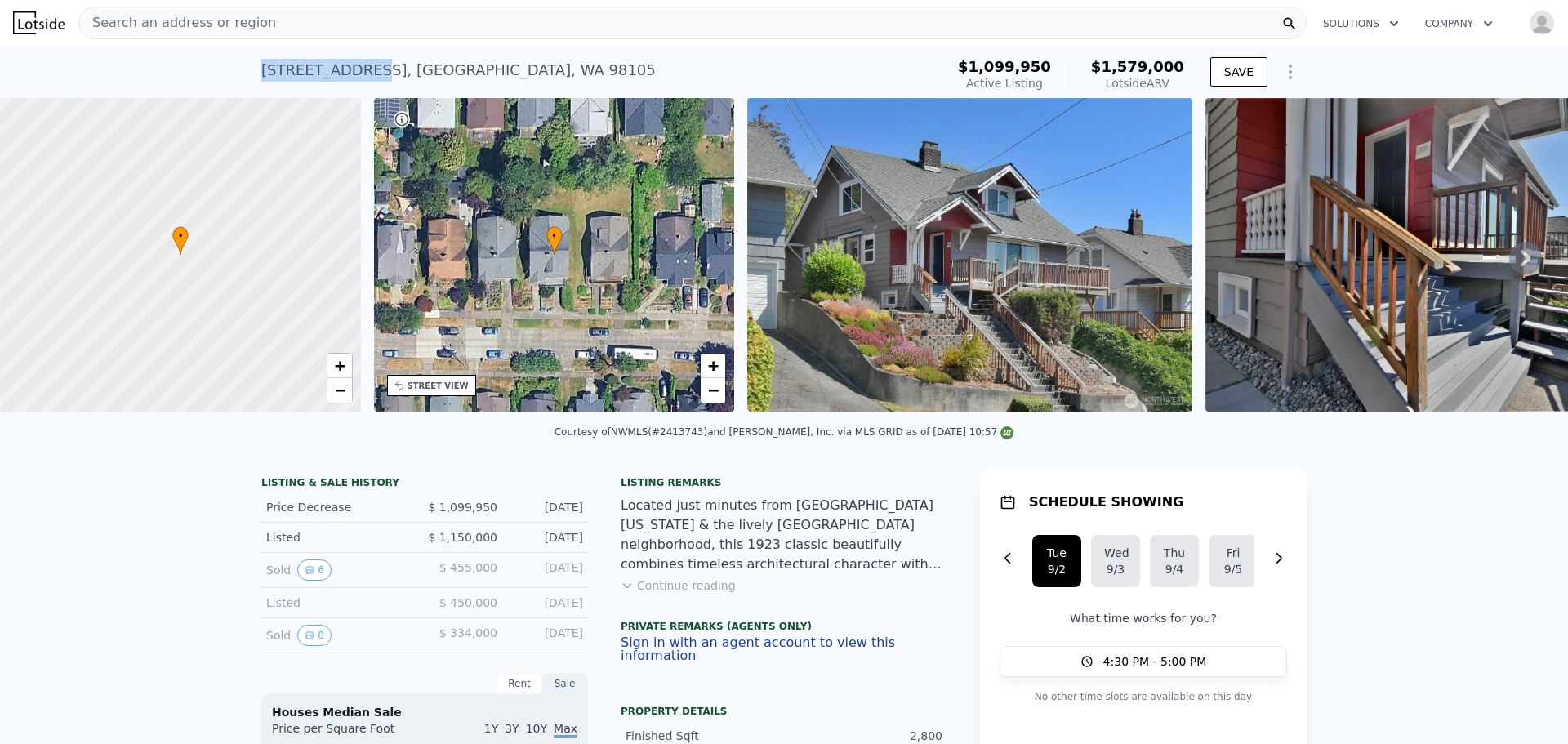
copy div "328 NE 52nd St"
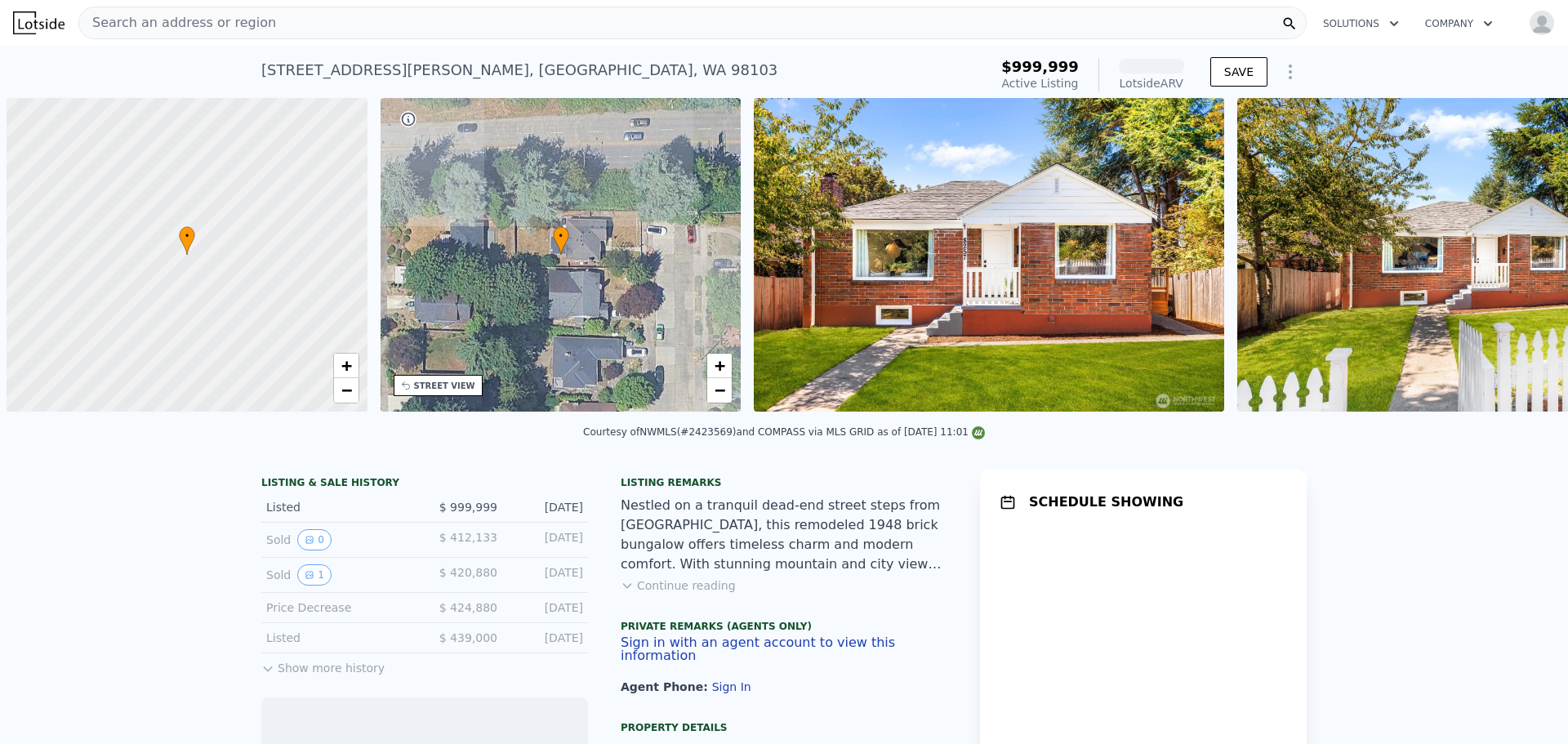
scroll to position [0, 7]
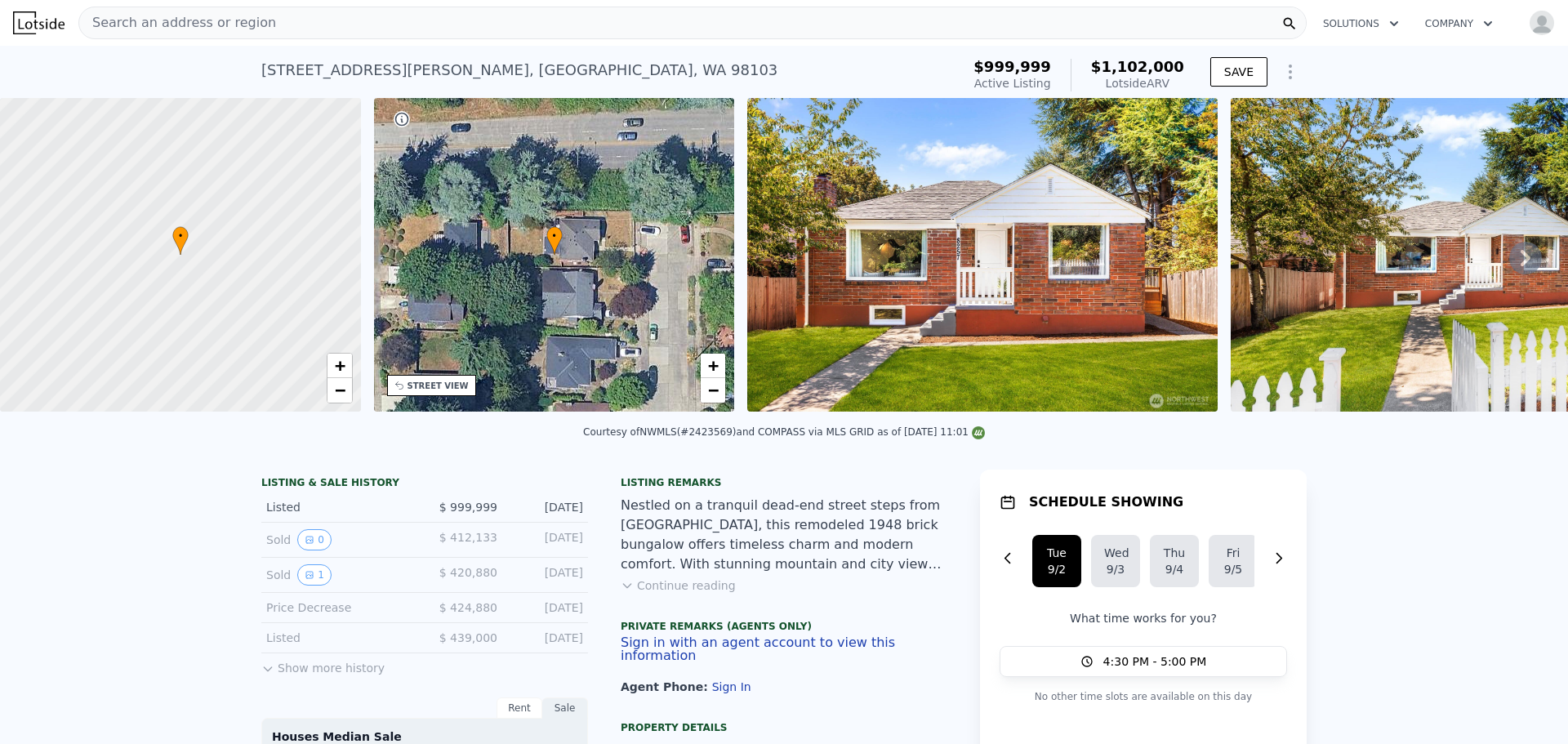
drag, startPoint x: 690, startPoint y: 445, endPoint x: 730, endPoint y: 439, distance: 40.4
click at [730, 438] on div "Courtesy of NWMLS (#2423569) and COMPASS via MLS GRID as of 09/02/2025 11:01" at bounding box center [784, 432] width 402 height 11
copy div "2423569)"
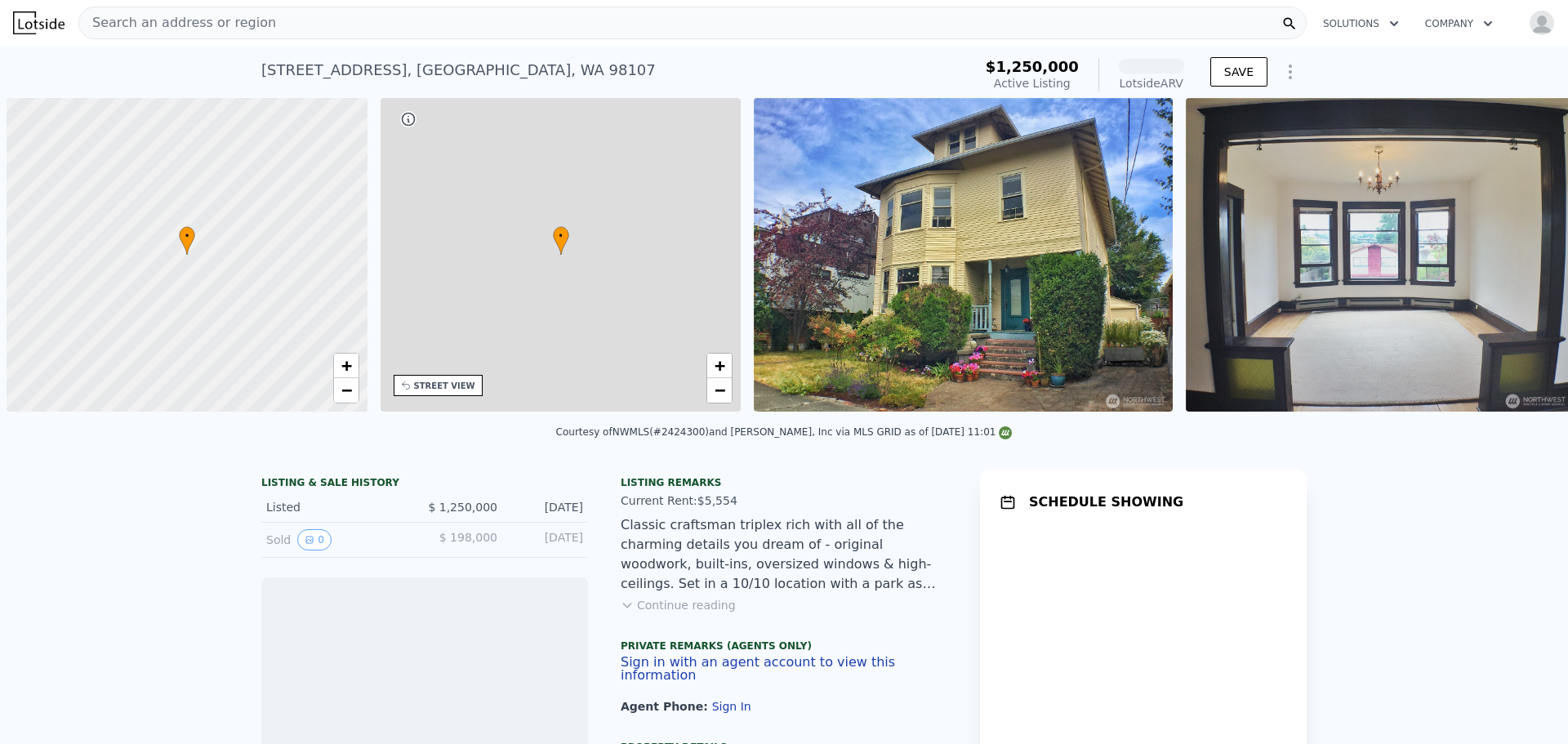
scroll to position [0, 7]
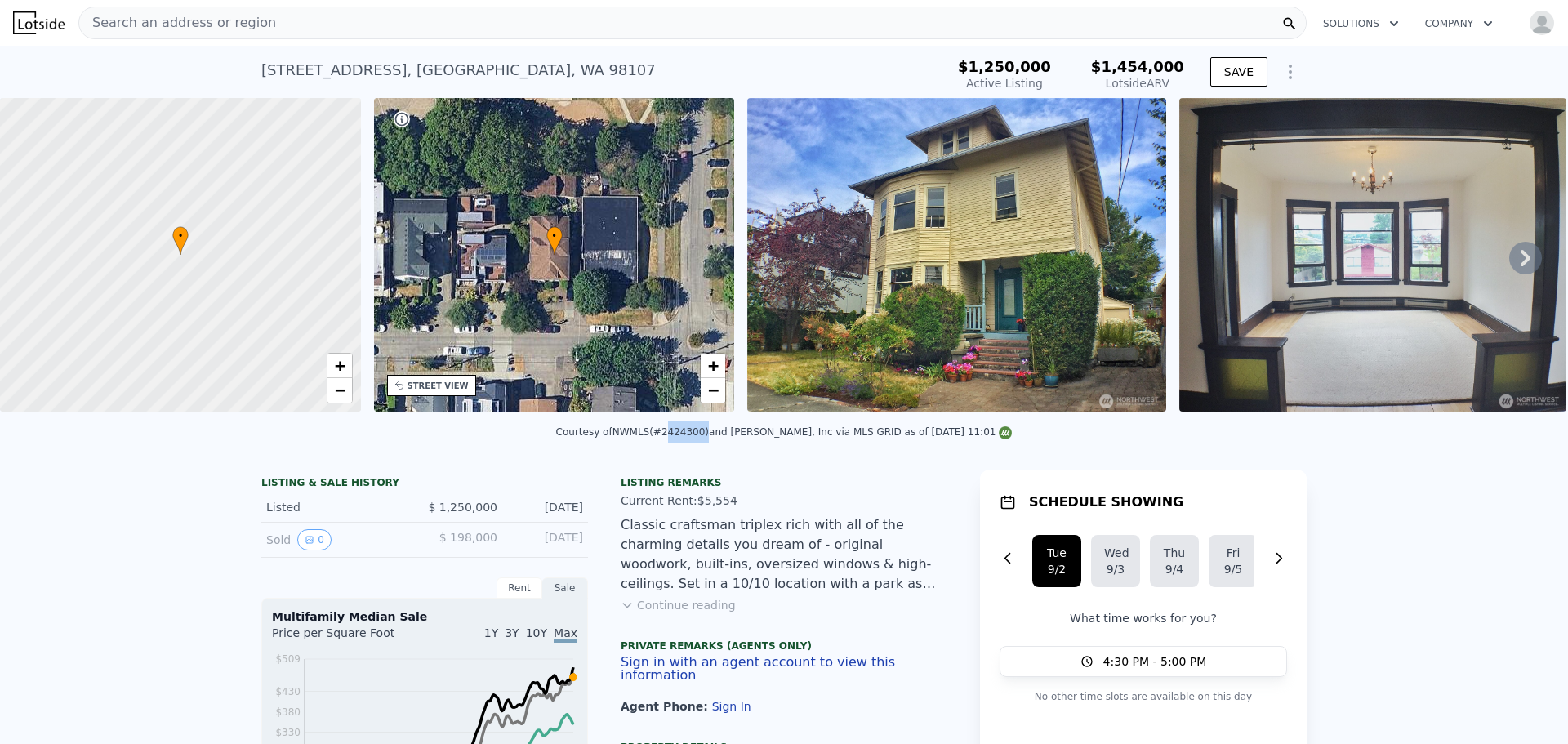
drag, startPoint x: 676, startPoint y: 443, endPoint x: 712, endPoint y: 441, distance: 36.1
click at [712, 438] on div "Courtesy of NWMLS (#2424300) and John L. Scott, Inc via MLS GRID as of 09/02/20…" at bounding box center [784, 432] width 457 height 11
copy div "2424300"
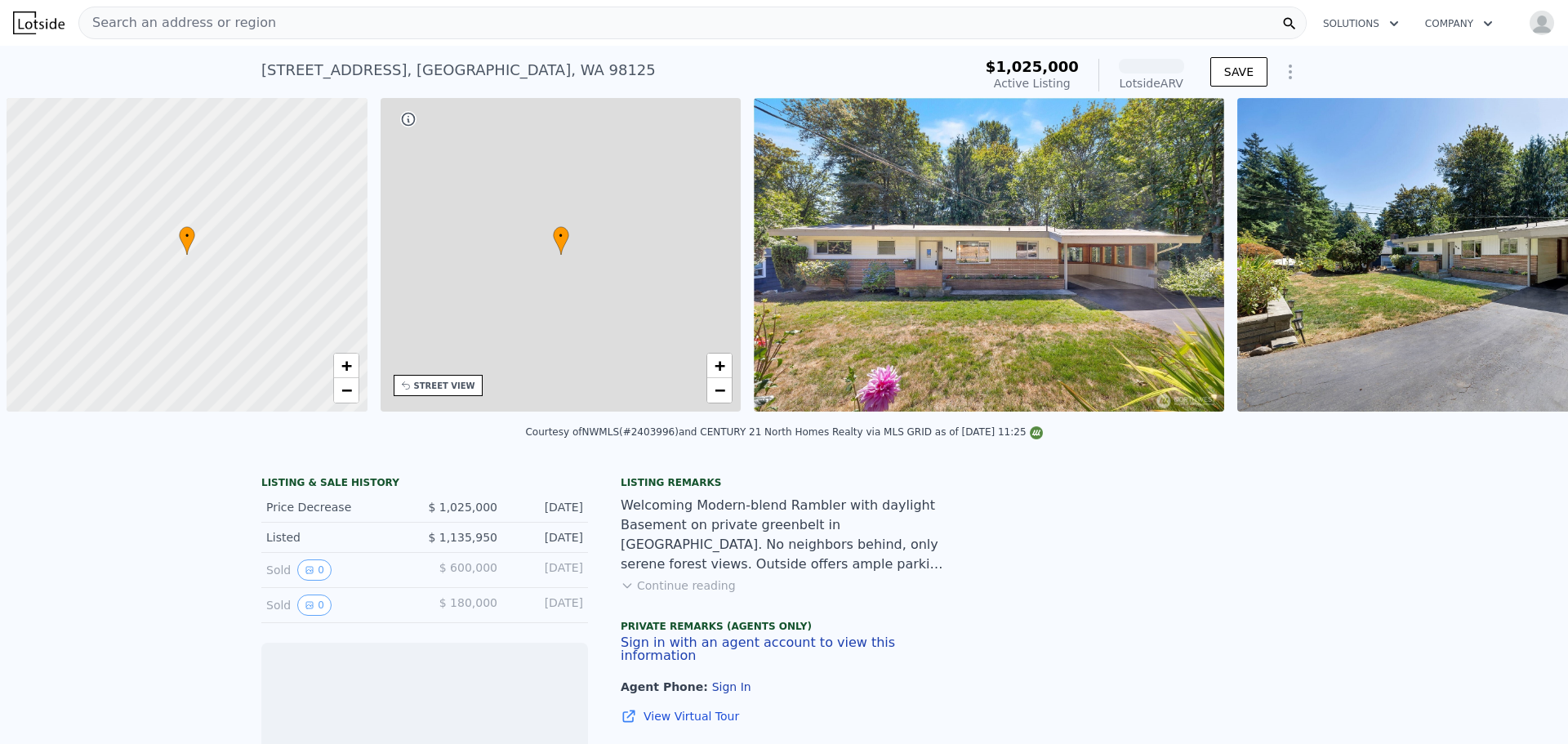
scroll to position [0, 7]
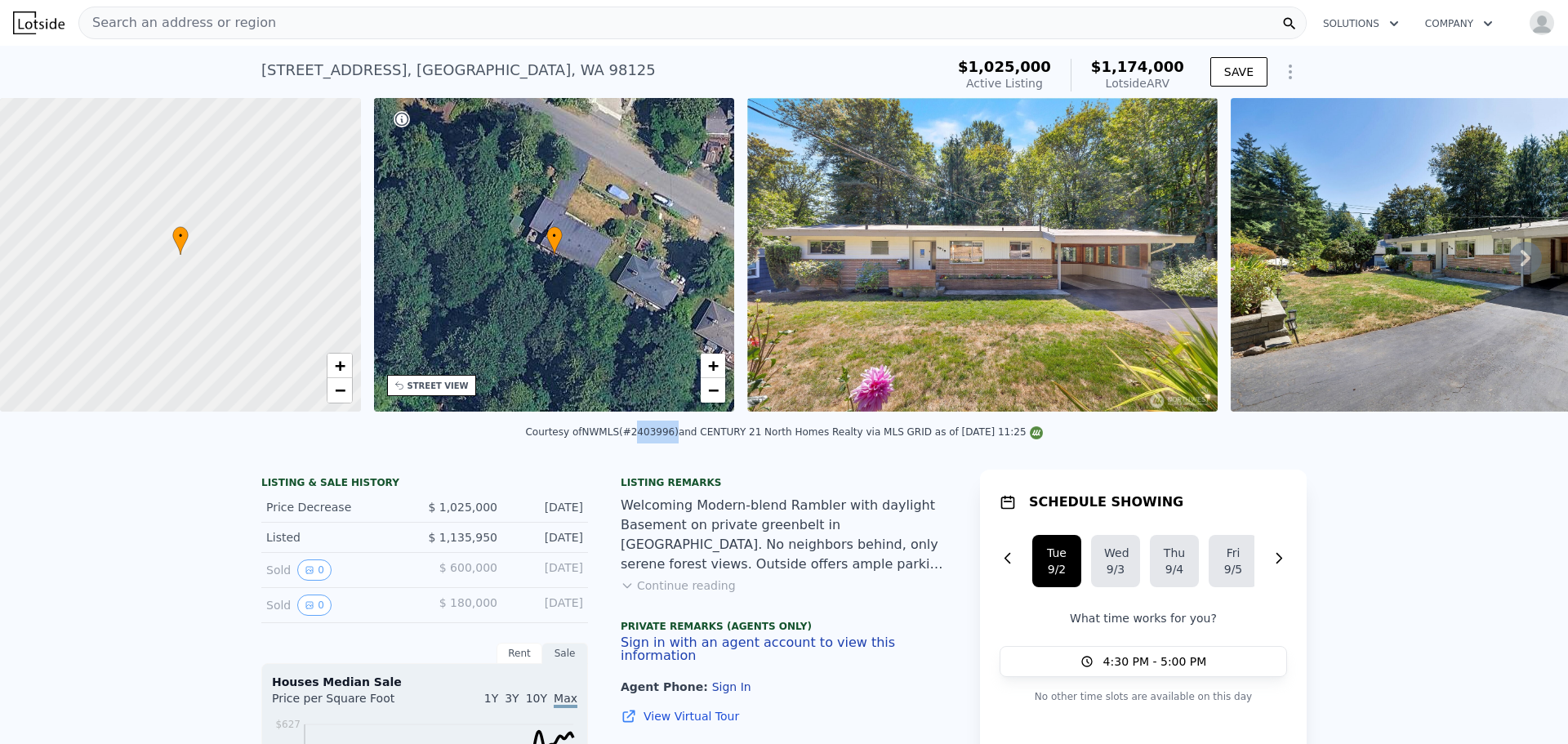
drag, startPoint x: 641, startPoint y: 445, endPoint x: 677, endPoint y: 439, distance: 36.5
click at [677, 438] on div "Courtesy of NWMLS (#2403996) and CENTURY 21 North Homes Realty via MLS GRID as …" at bounding box center [784, 432] width 517 height 11
copy div "2403996"
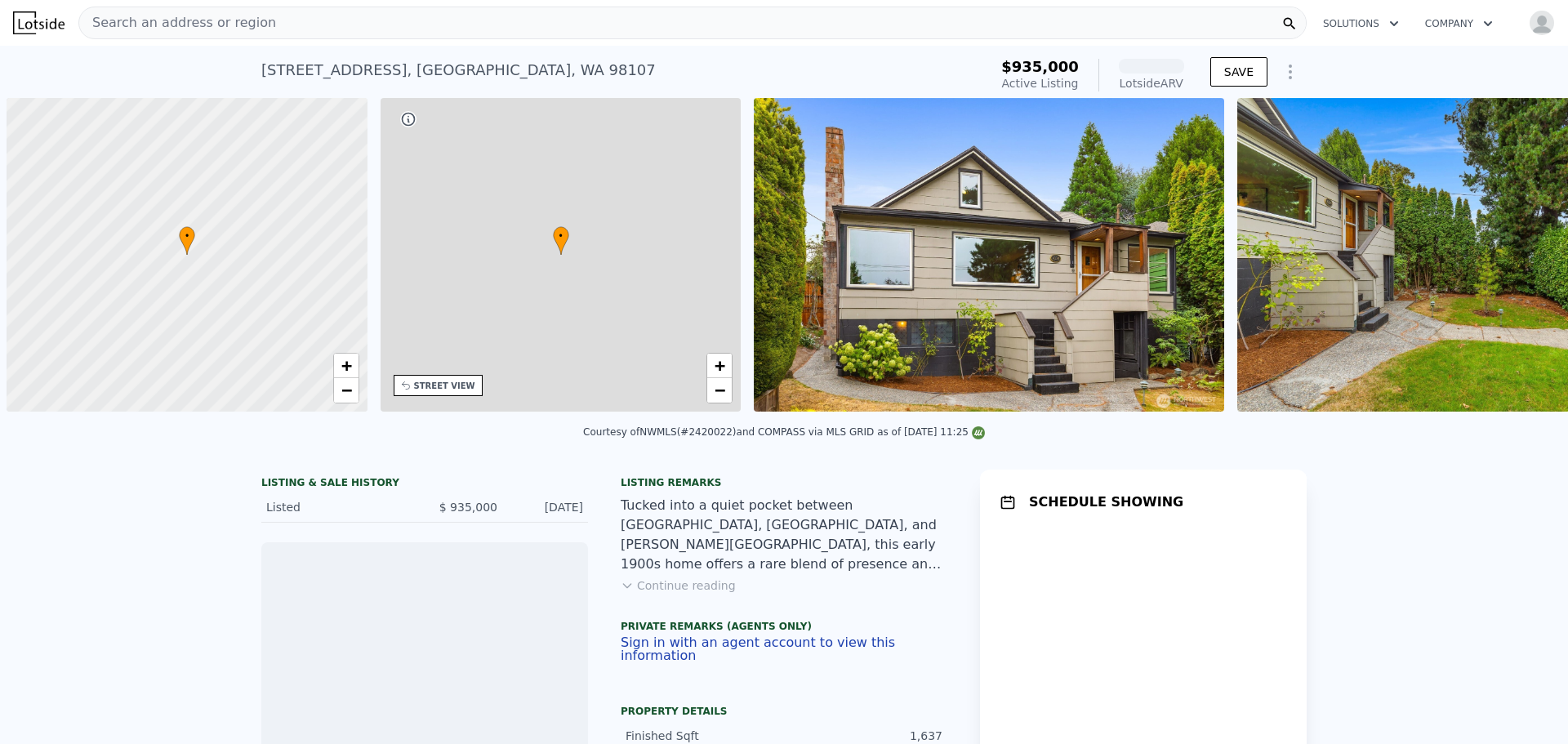
scroll to position [0, 7]
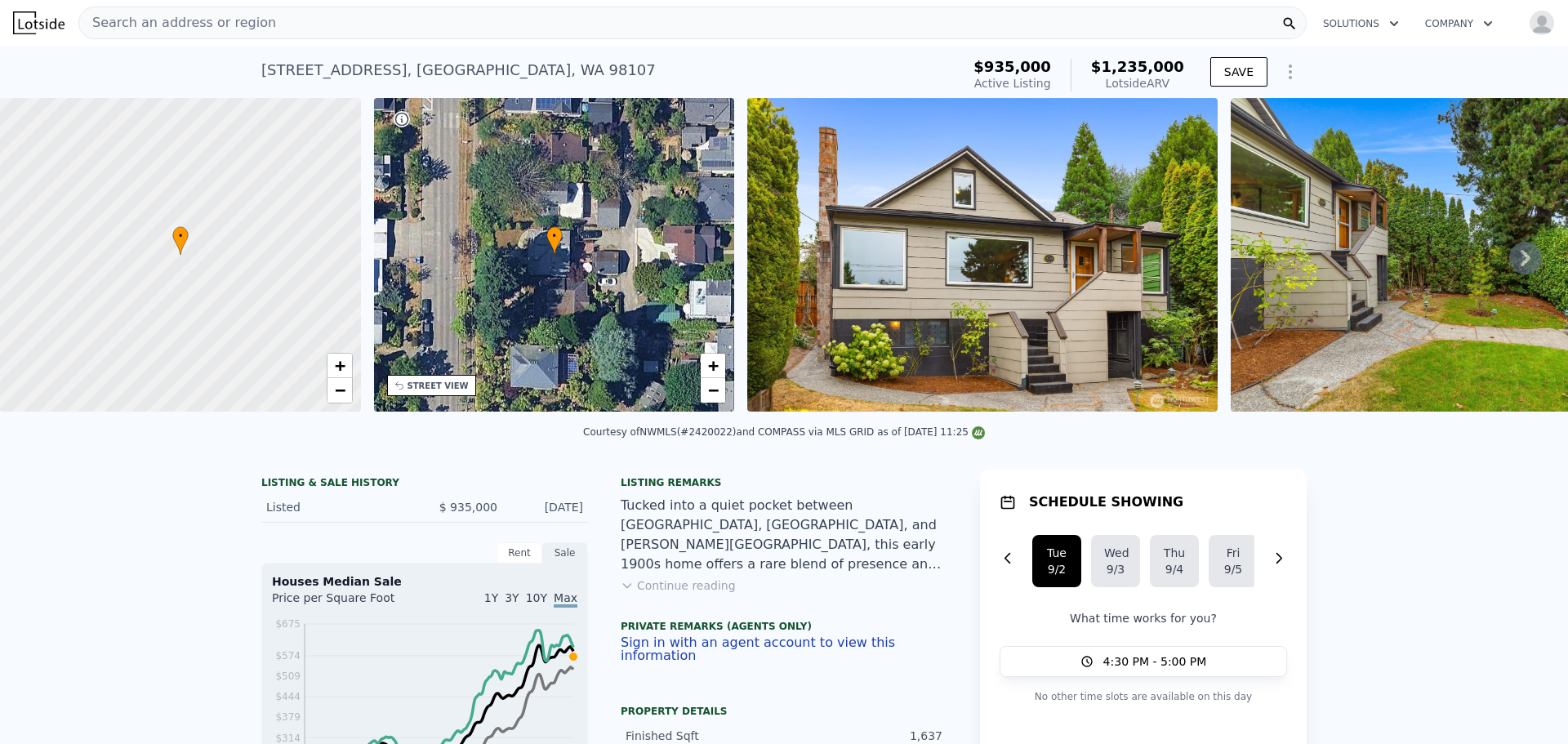
drag, startPoint x: 690, startPoint y: 443, endPoint x: 712, endPoint y: 437, distance: 22.8
click at [725, 438] on div "Courtesy of NWMLS (#2420022) and COMPASS via MLS GRID as of [DATE] 11:25" at bounding box center [784, 432] width 402 height 11
copy div "2420022"
